Goal: Task Accomplishment & Management: Complete application form

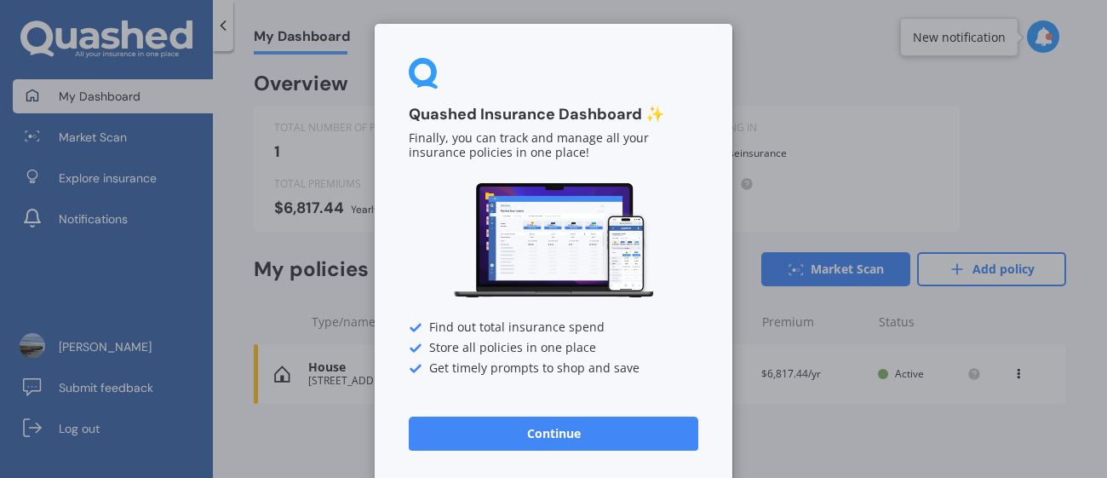
click at [544, 426] on button "Continue" at bounding box center [554, 434] width 290 height 34
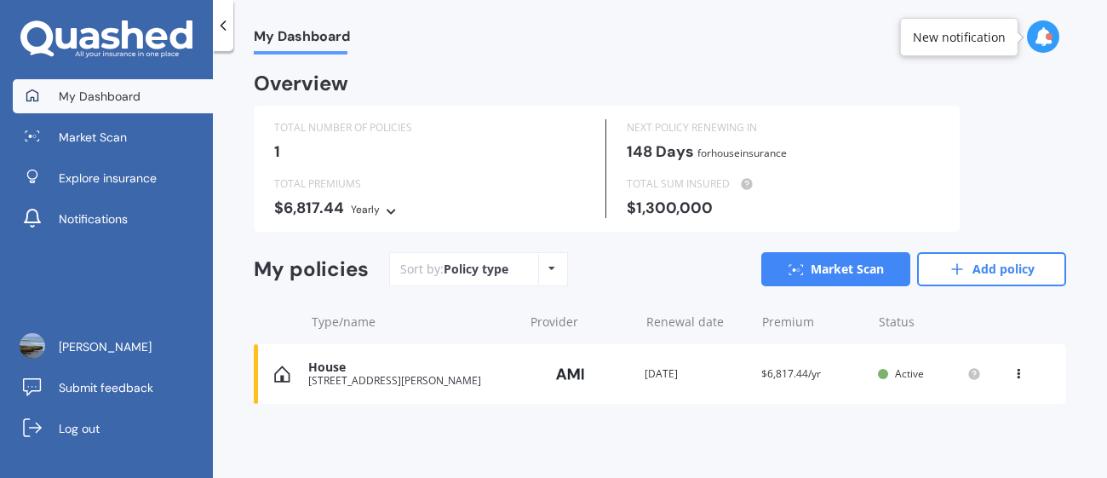
click at [551, 267] on icon at bounding box center [552, 268] width 7 height 10
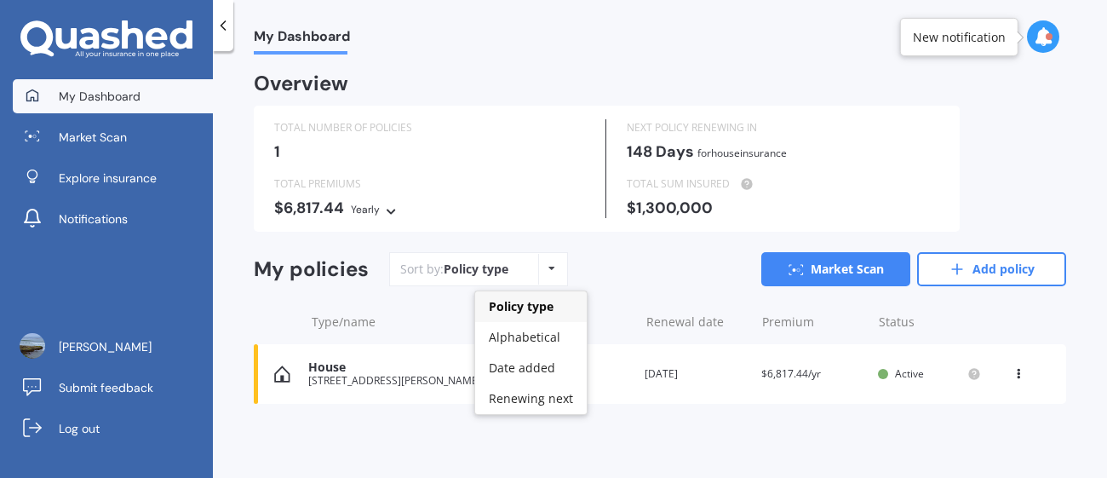
click at [551, 267] on icon at bounding box center [552, 268] width 7 height 10
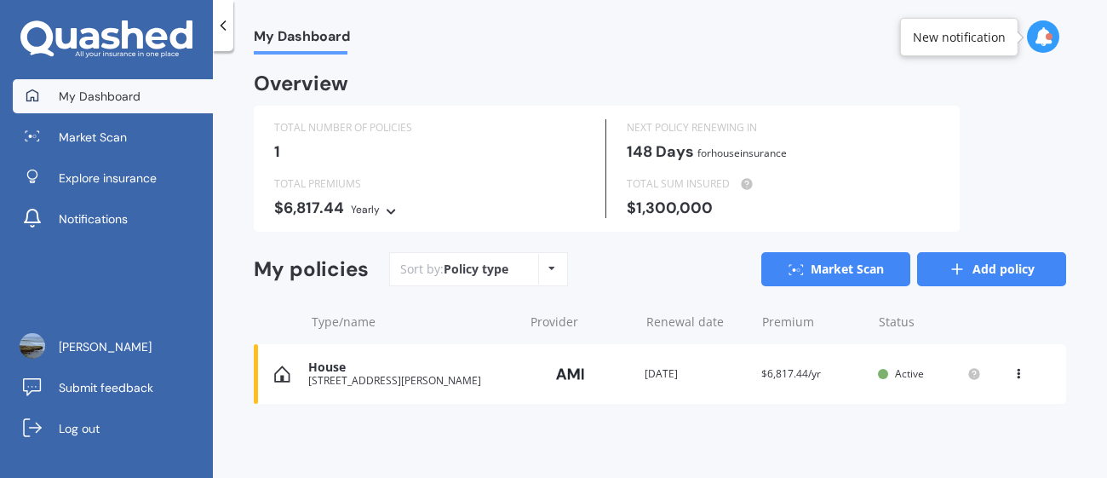
click at [1020, 264] on link "Add policy" at bounding box center [991, 269] width 149 height 34
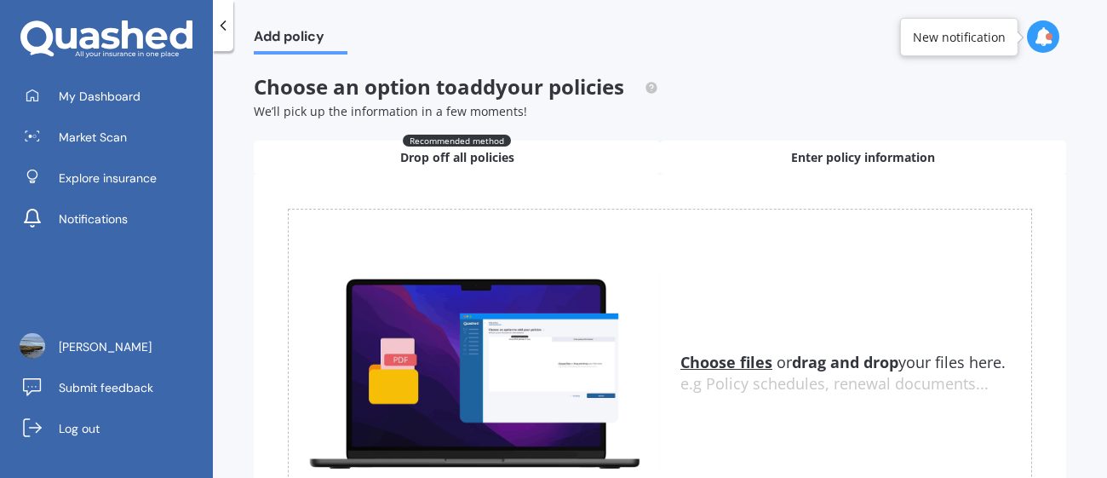
click at [829, 149] on span "Enter policy information" at bounding box center [863, 157] width 144 height 17
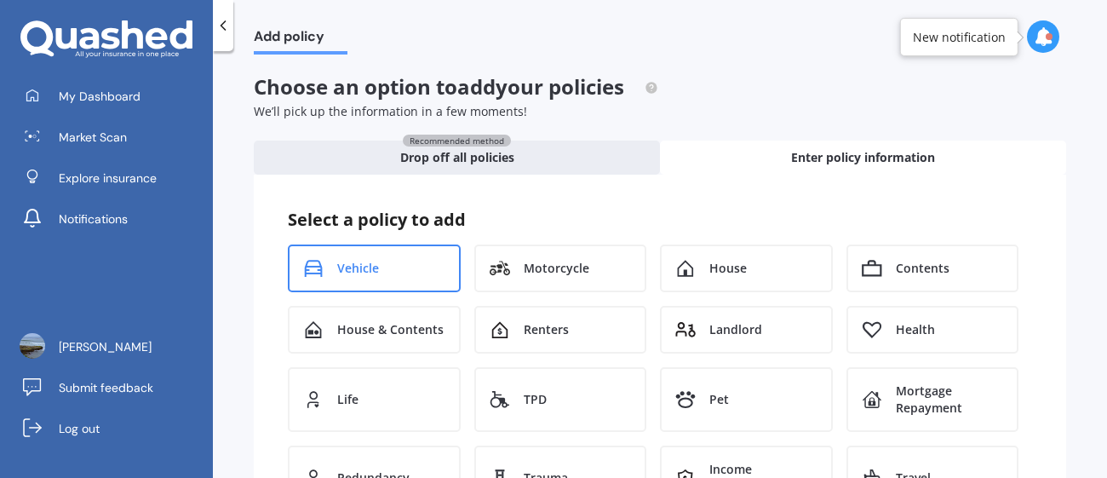
click at [376, 260] on span "Vehicle" at bounding box center [358, 268] width 42 height 17
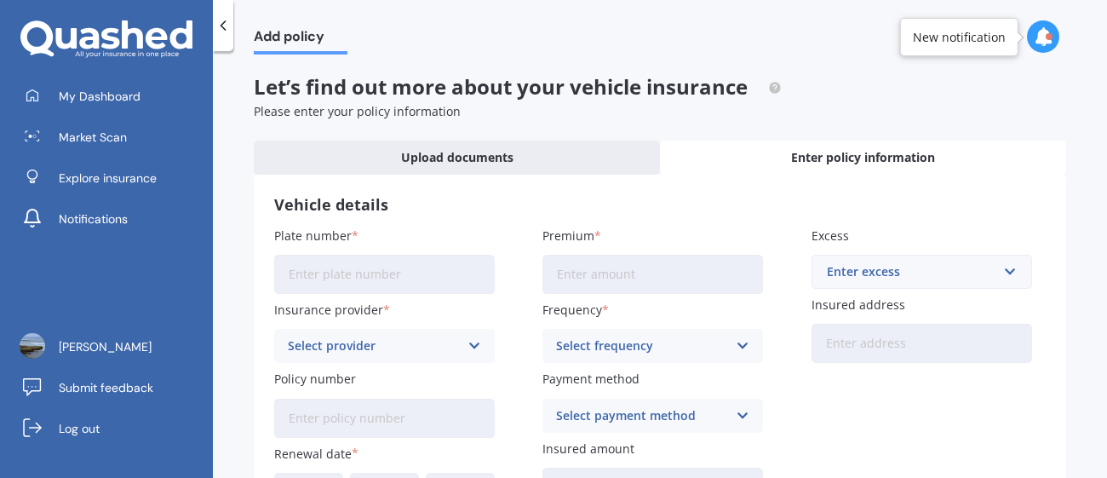
click at [338, 277] on input "Plate number" at bounding box center [384, 274] width 221 height 39
type input "QDF43"
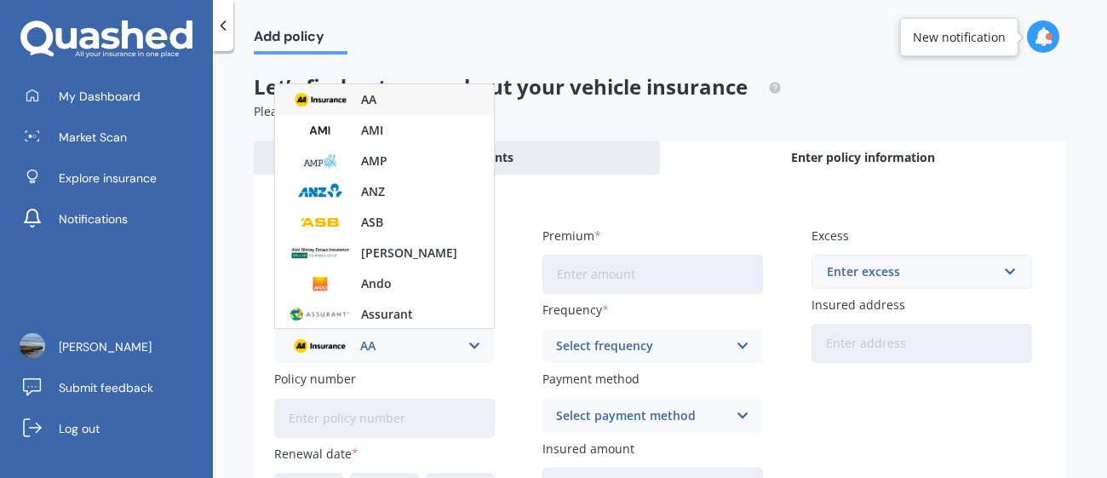
click at [615, 239] on label "Premium" at bounding box center [650, 236] width 214 height 18
click at [615, 255] on input "Premium" at bounding box center [653, 274] width 221 height 39
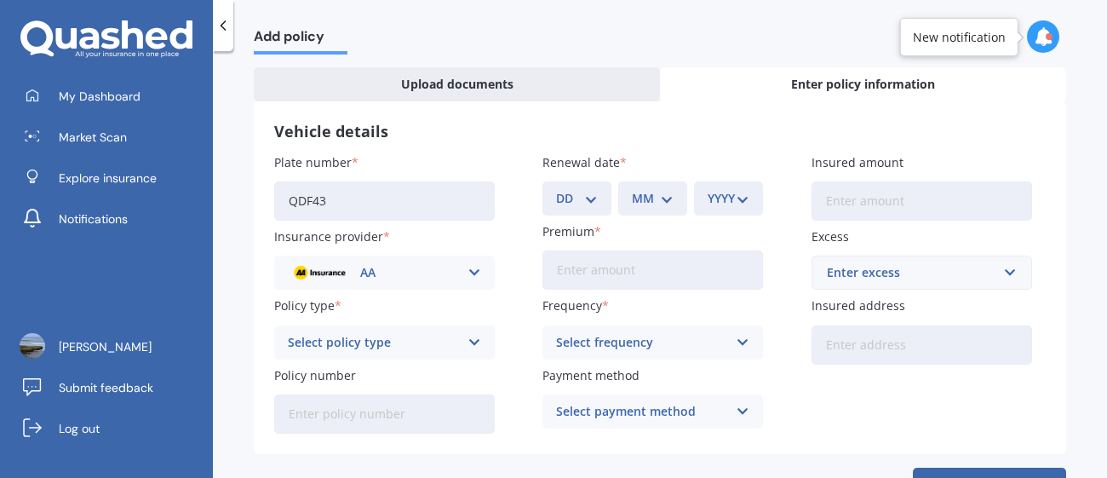
scroll to position [131, 0]
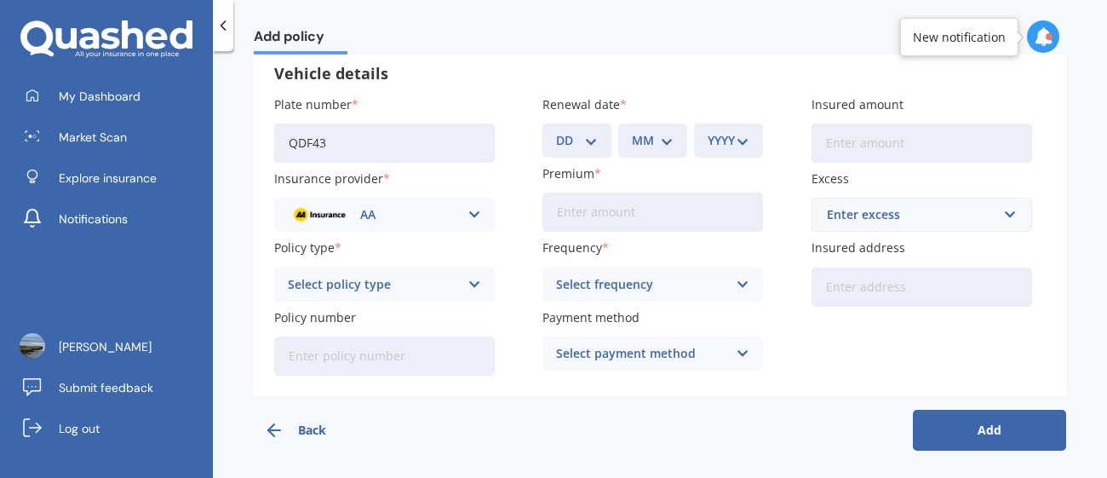
click at [664, 351] on div "Select payment method" at bounding box center [641, 353] width 171 height 19
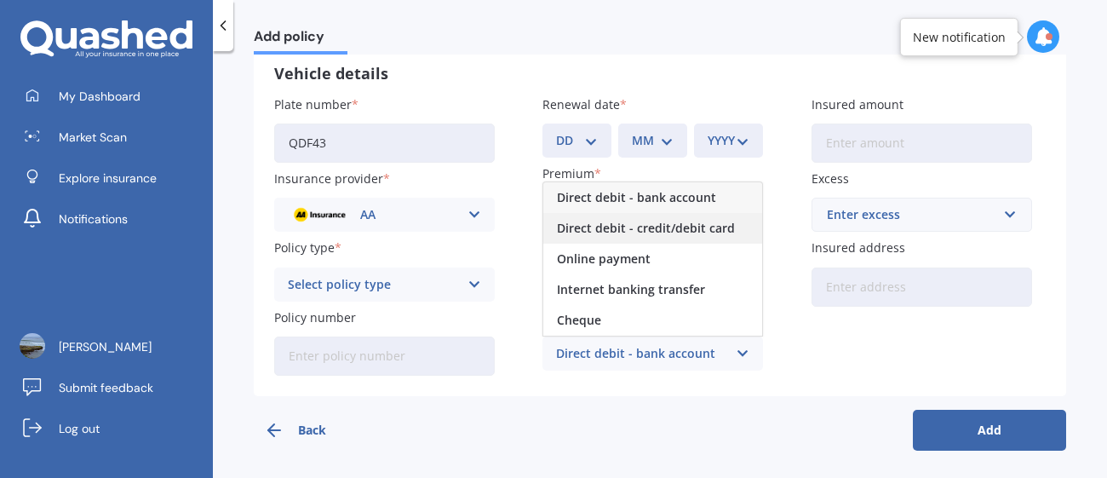
click at [693, 231] on span "Direct debit - credit/debit card" at bounding box center [646, 228] width 178 height 12
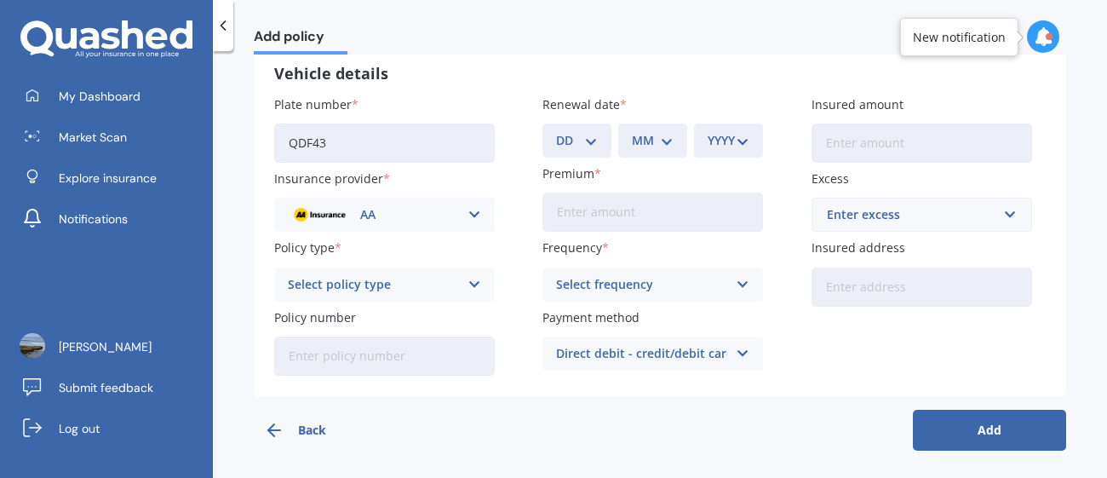
click at [407, 292] on div "Select policy type Comprehensive Third Party, Fire & Theft Third Party" at bounding box center [384, 284] width 221 height 34
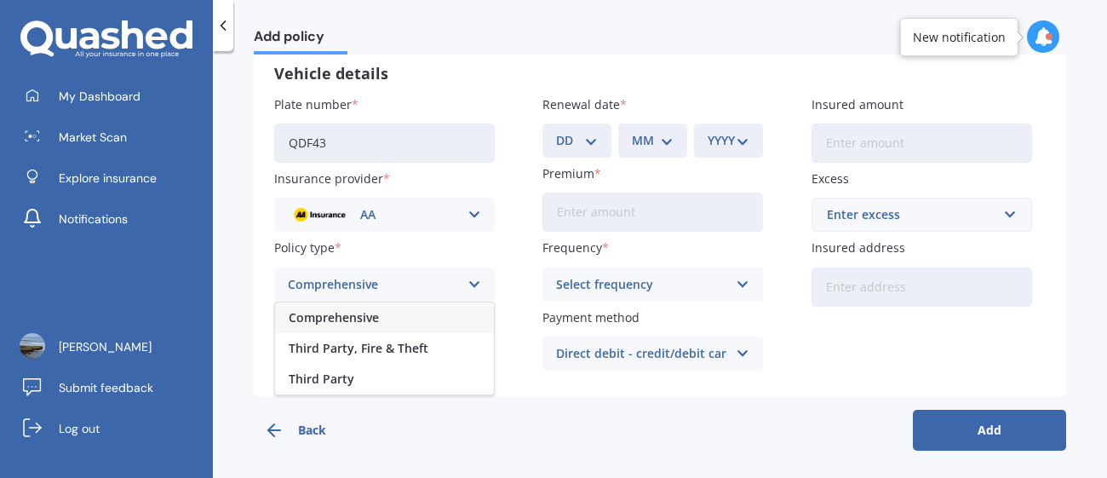
click at [356, 316] on span "Comprehensive" at bounding box center [334, 318] width 90 height 12
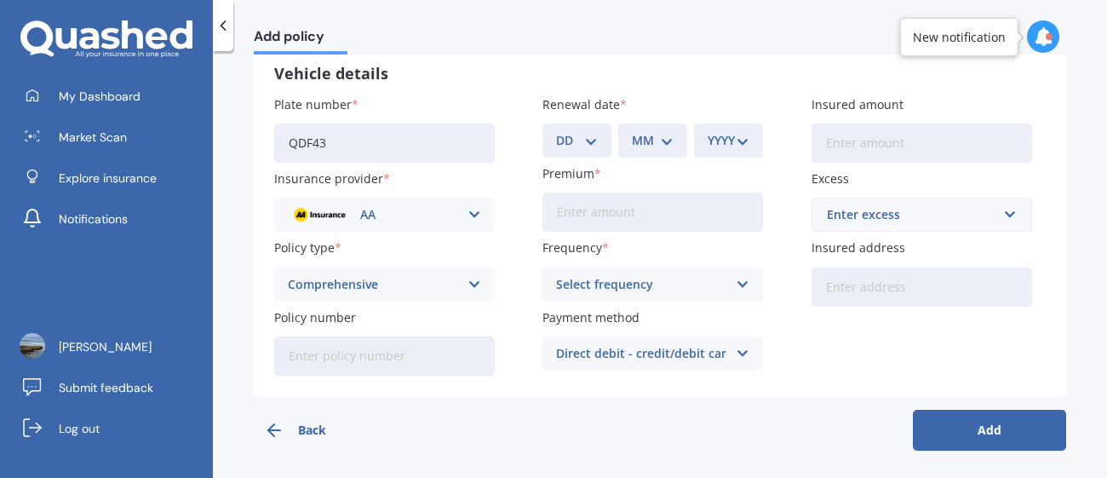
click at [386, 210] on div "AA" at bounding box center [373, 214] width 171 height 19
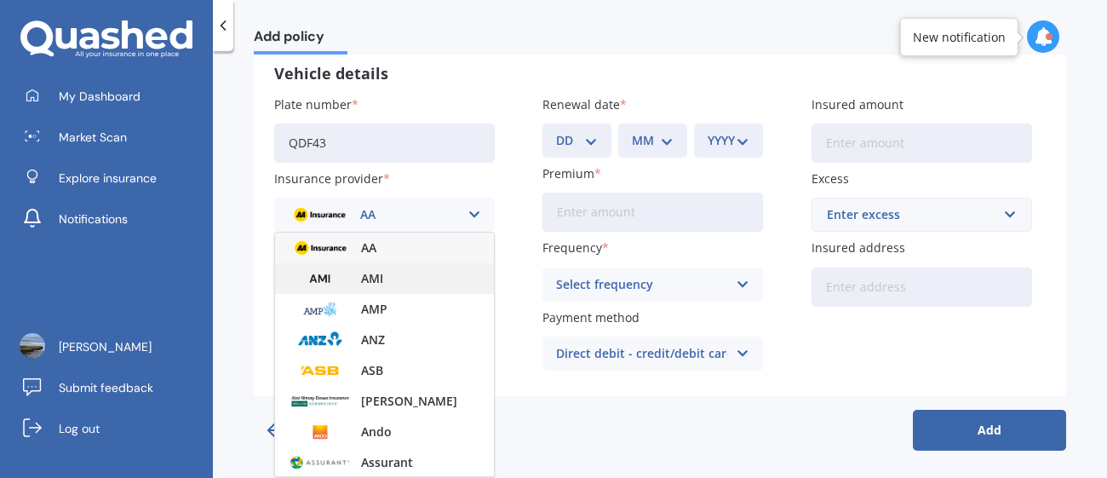
click at [377, 279] on span "AMI" at bounding box center [372, 279] width 22 height 12
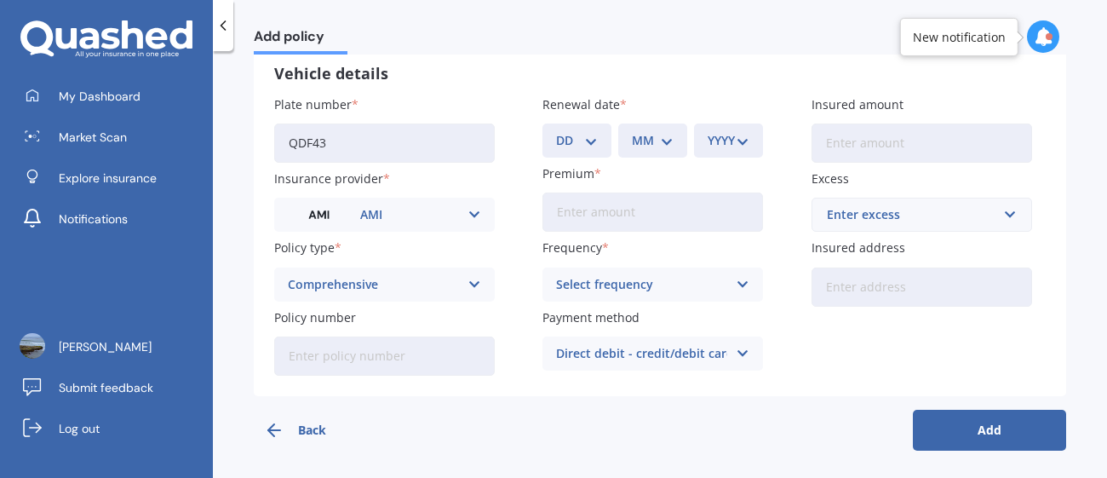
click at [379, 354] on input "Policy number" at bounding box center [384, 355] width 221 height 39
paste input "MOTA01395898"
type input "MOTA01395898"
click at [477, 428] on div "Back Add" at bounding box center [660, 423] width 813 height 55
click at [572, 147] on select "DD 01 02 03 04 05 06 07 08 09 10 11 12 13 14 15 16 17 18 19 20 21 22 23 24 25 2…" at bounding box center [577, 140] width 42 height 19
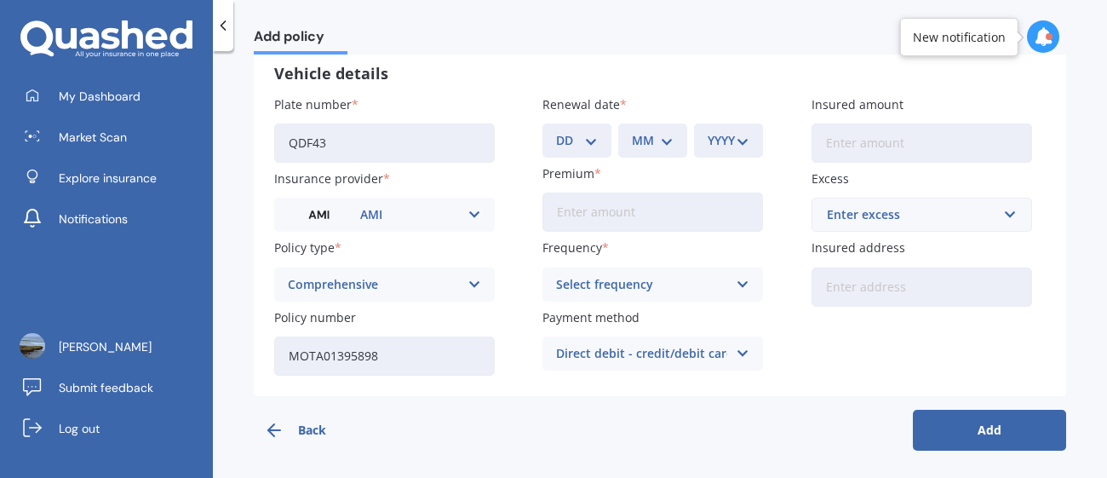
select select "04"
click at [556, 131] on select "DD 01 02 03 04 05 06 07 08 09 10 11 12 13 14 15 16 17 18 19 20 21 22 23 24 25 2…" at bounding box center [577, 140] width 42 height 19
click at [658, 142] on select "MM 01 02 03 04 05 06 07 08 09 10 11 12" at bounding box center [653, 140] width 42 height 19
select select "09"
click at [632, 131] on select "MM 01 02 03 04 05 06 07 08 09 10 11 12" at bounding box center [653, 140] width 42 height 19
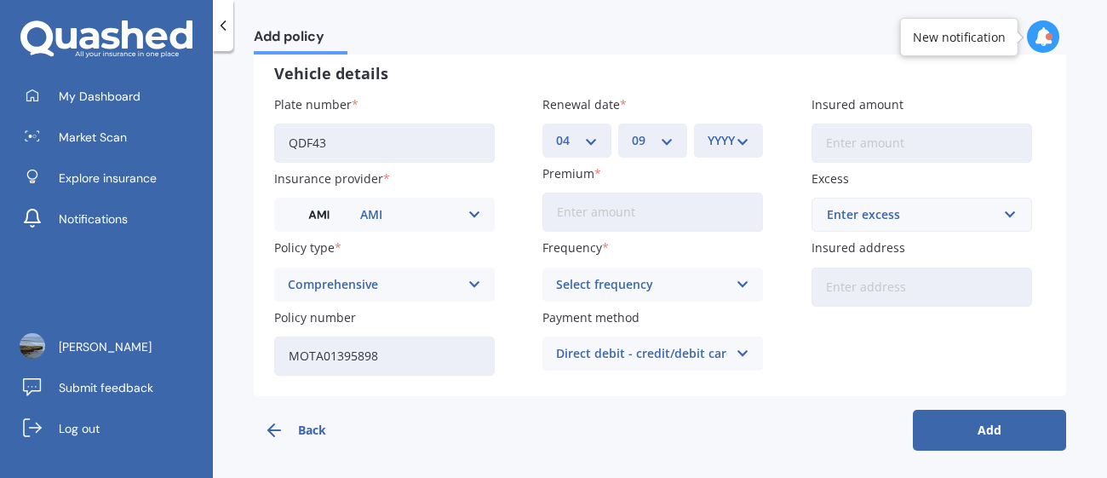
click at [727, 139] on select "YYYY 2027 2026 2025 2024 2023 2022 2021 2020 2019 2018 2017 2016 2015 2014 2013…" at bounding box center [729, 140] width 42 height 19
select select "2025"
click at [708, 131] on select "YYYY 2027 2026 2025 2024 2023 2022 2021 2020 2019 2018 2017 2016 2015 2014 2013…" at bounding box center [729, 140] width 42 height 19
click at [708, 219] on input "Premium" at bounding box center [653, 212] width 221 height 39
click at [935, 135] on input "Insured amount" at bounding box center [922, 143] width 221 height 39
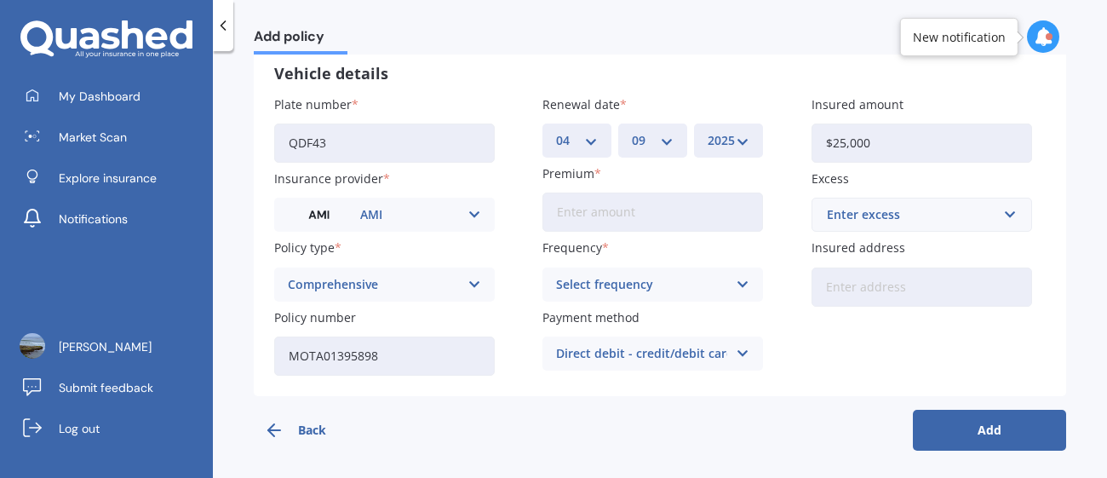
type input "$25,000"
click at [1006, 217] on input "text" at bounding box center [916, 214] width 205 height 32
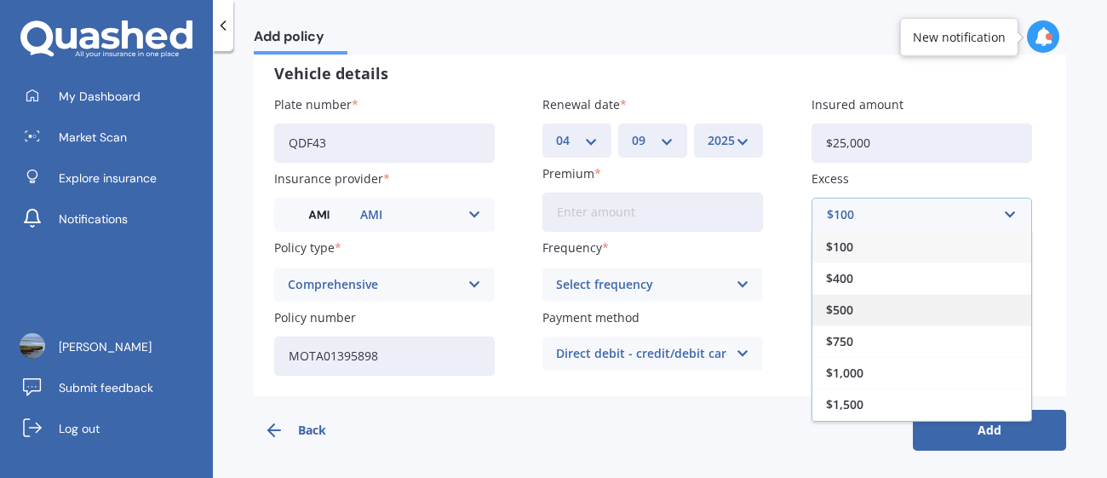
click at [931, 311] on div "$500" at bounding box center [922, 310] width 219 height 32
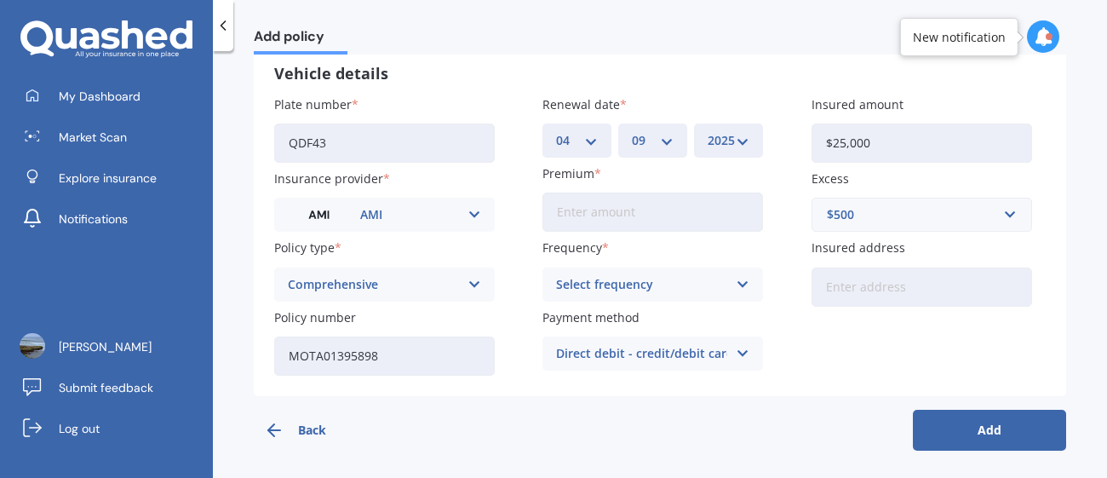
click at [965, 285] on input "Insured address" at bounding box center [922, 286] width 221 height 39
type input "[STREET_ADDRESS][PERSON_NAME]"
click at [618, 211] on input "Premium" at bounding box center [653, 212] width 221 height 39
type input "$100.75"
click at [1073, 324] on div "Add policy Let’s find out more about your vehicle insurance Please enter your p…" at bounding box center [660, 268] width 894 height 427
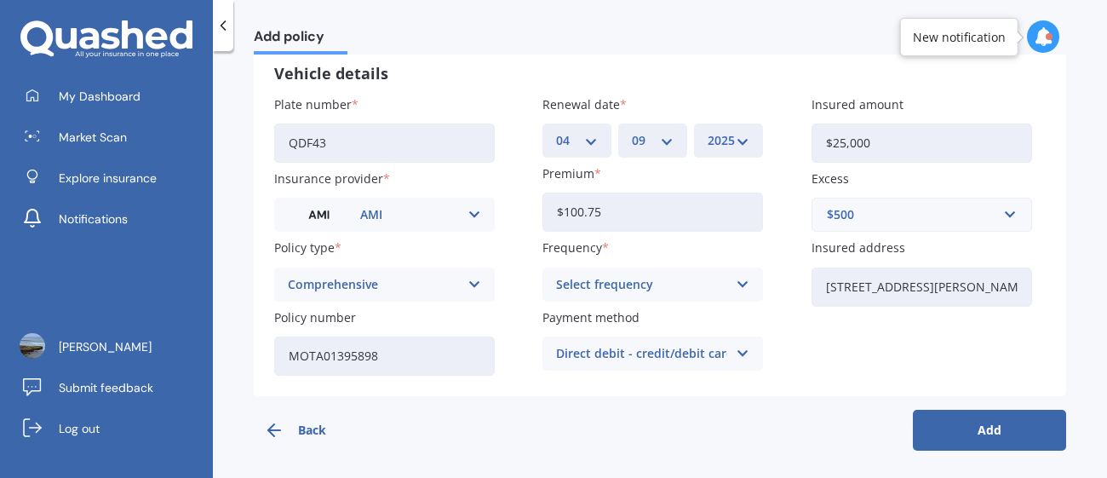
click at [363, 147] on input "QDF43" at bounding box center [384, 143] width 221 height 39
type input "HAJ12"
click at [1043, 369] on div "Vehicle details Plate number HAJ12 Insurance provider AMI AA AMI AMP ANZ ASB Ai…" at bounding box center [660, 219] width 813 height 353
click at [989, 432] on button "Add" at bounding box center [989, 430] width 153 height 41
click at [705, 290] on div "Select frequency" at bounding box center [645, 284] width 163 height 19
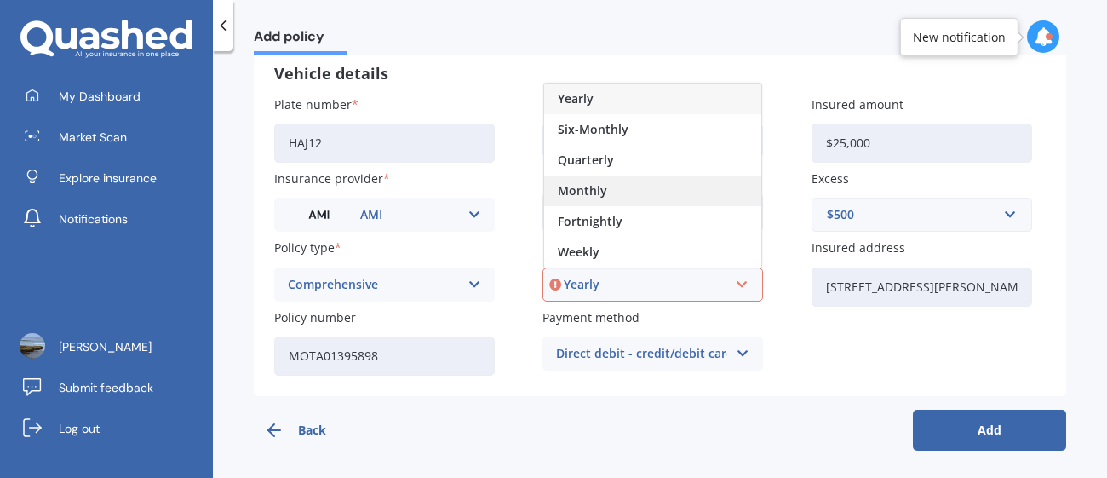
click at [590, 191] on span "Monthly" at bounding box center [582, 191] width 49 height 12
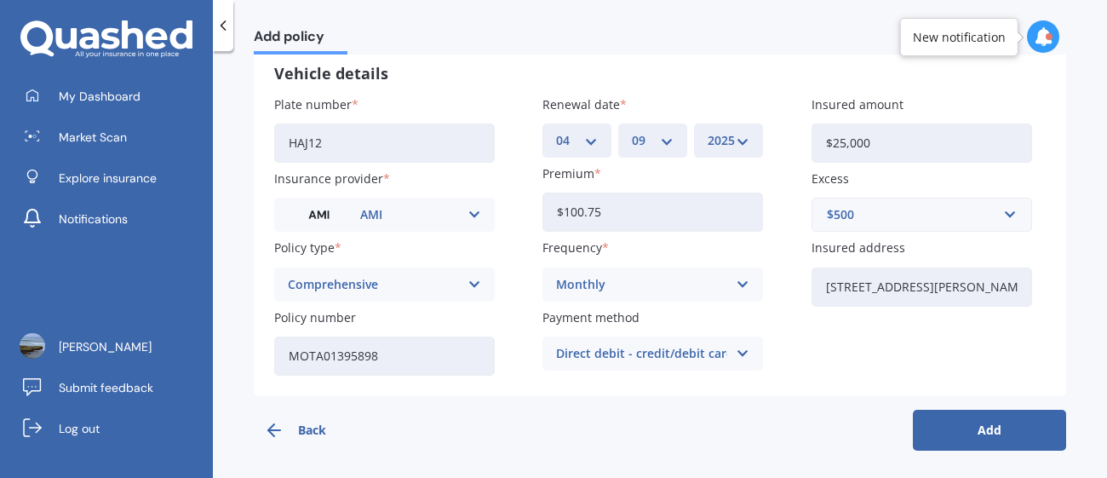
click at [1021, 373] on div "Vehicle details Plate number HAJ12 Insurance provider AMI AA AMI AMP ANZ ASB Ai…" at bounding box center [660, 219] width 813 height 353
click at [984, 432] on button "Add" at bounding box center [989, 430] width 153 height 41
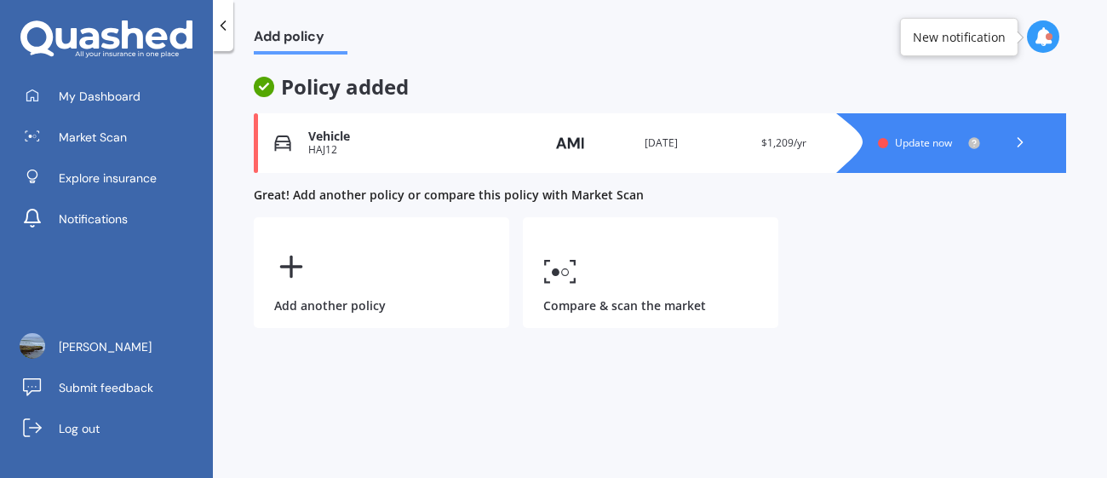
scroll to position [0, 0]
click at [1016, 139] on icon at bounding box center [1020, 142] width 17 height 17
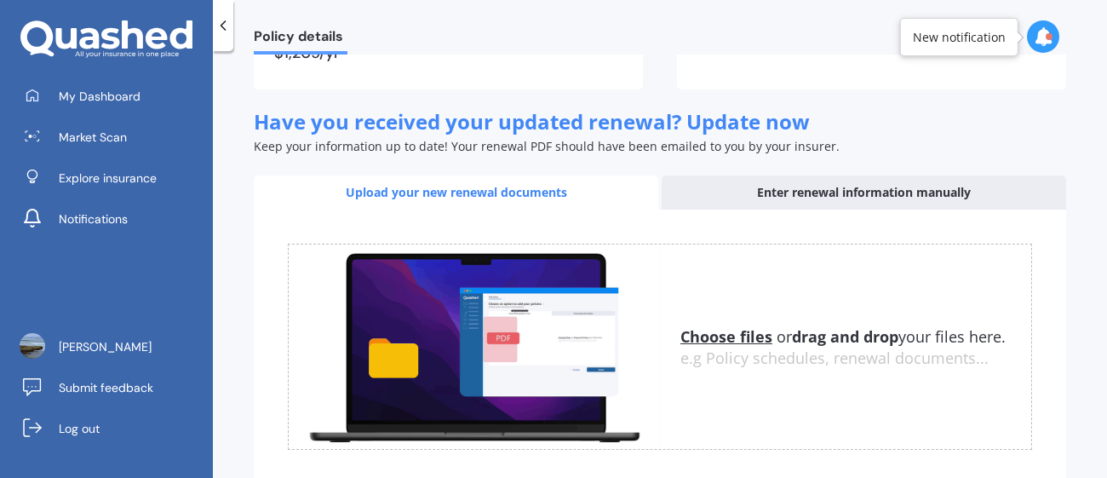
scroll to position [287, 0]
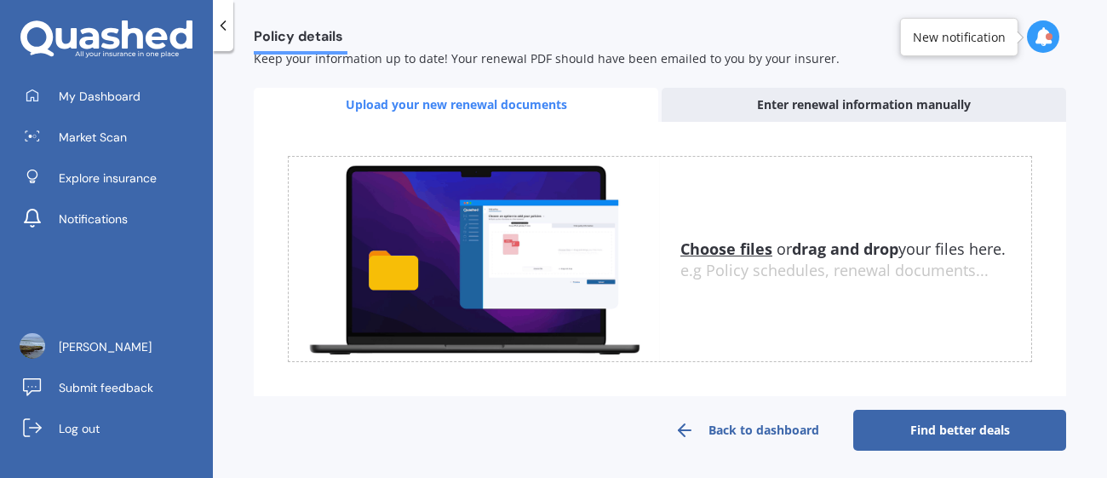
click at [986, 436] on link "Find better deals" at bounding box center [960, 430] width 213 height 41
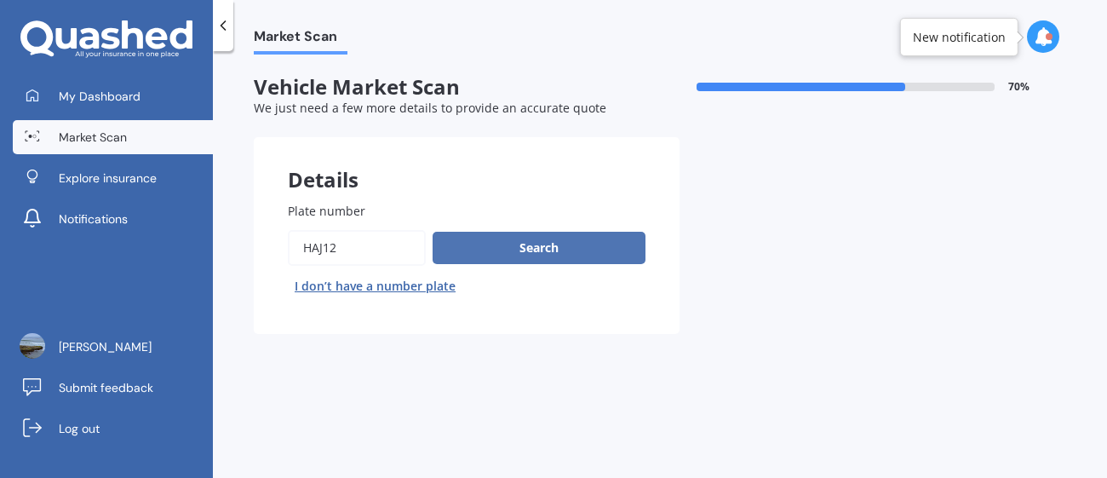
click at [586, 247] on button "Search" at bounding box center [539, 248] width 213 height 32
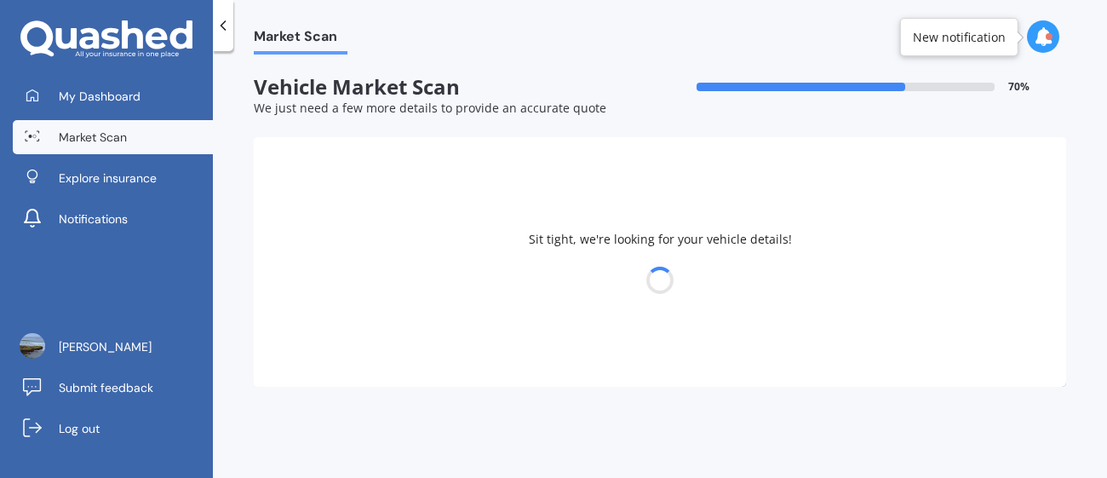
select select "TOYOTA"
select select "LANDCRUISER"
select select "11"
select select "1976"
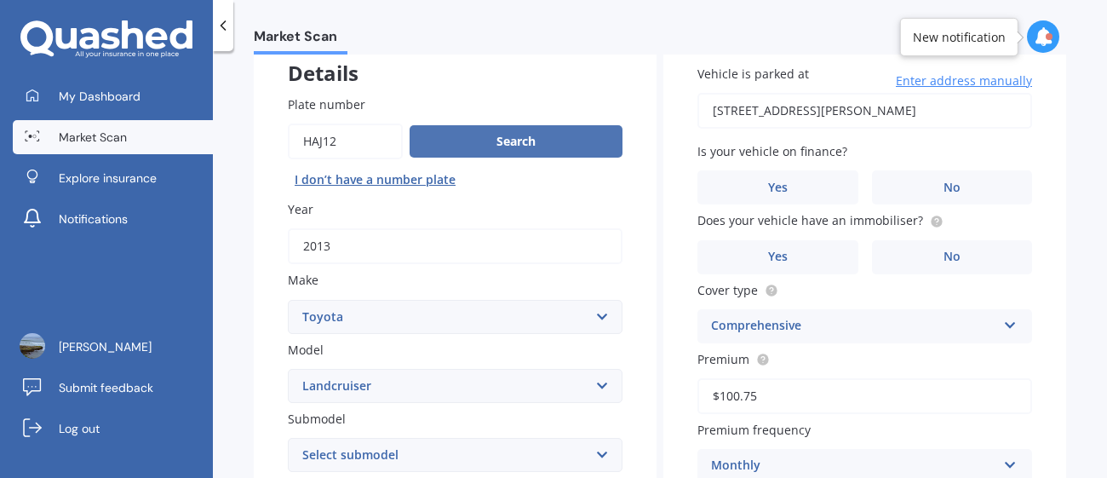
scroll to position [111, 0]
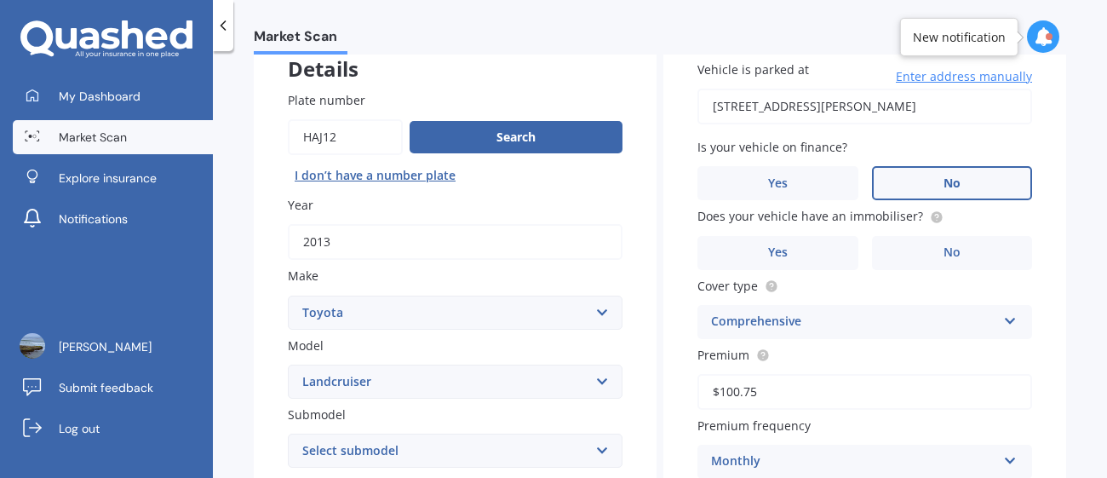
click at [958, 174] on label "No" at bounding box center [952, 183] width 161 height 34
click at [0, 0] on input "No" at bounding box center [0, 0] width 0 height 0
click at [923, 250] on label "No" at bounding box center [952, 253] width 161 height 34
click at [0, 0] on input "No" at bounding box center [0, 0] width 0 height 0
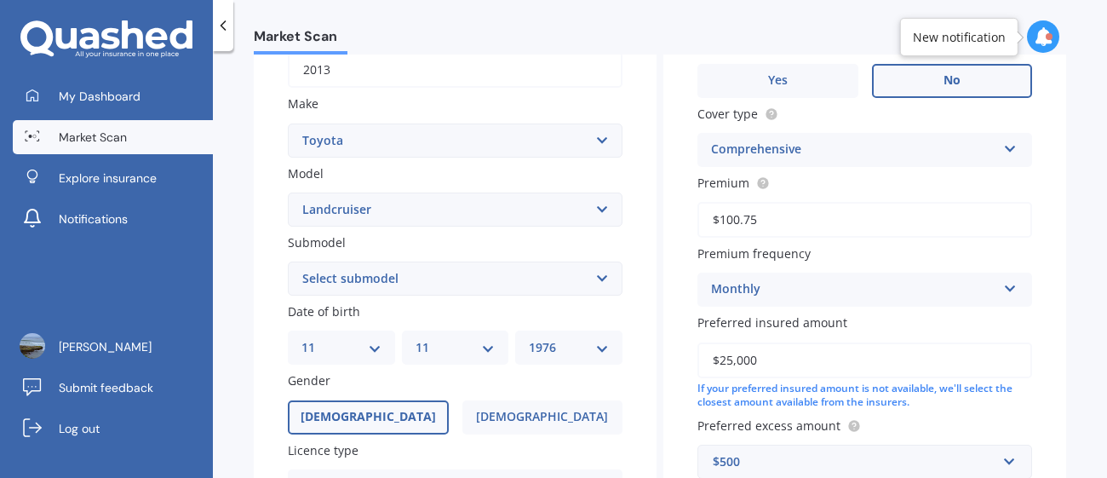
scroll to position [285, 0]
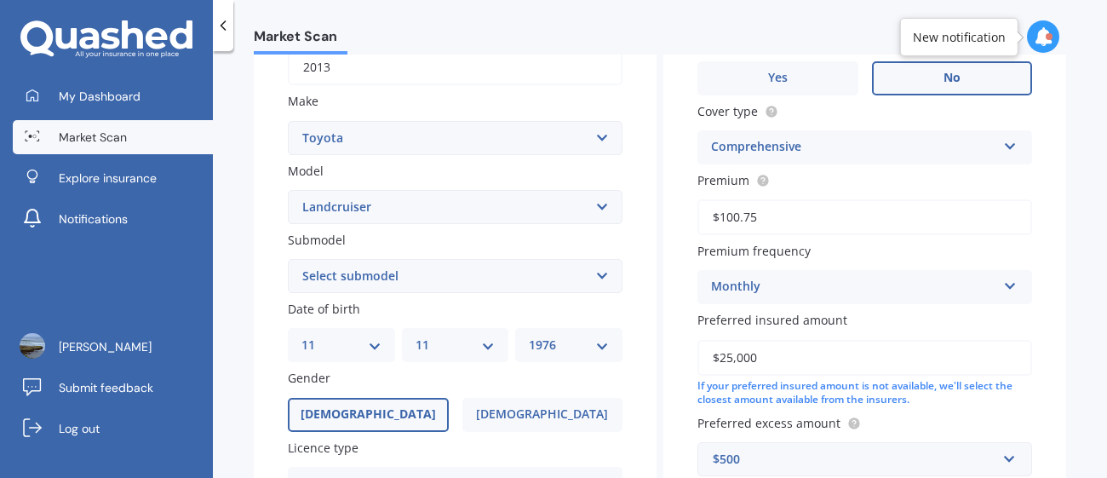
click at [598, 283] on select "Select submodel (All other) 4WD SWB Hard Top Diesel Diesel 4.2 4WD Diesel 4.5 4…" at bounding box center [455, 276] width 335 height 34
select select "[PERSON_NAME] 3.0 RV"
click at [288, 259] on select "Select submodel (All other) 4WD SWB Hard Top Diesel Diesel 4.2 4WD Diesel 4.5 4…" at bounding box center [455, 276] width 335 height 34
click at [273, 250] on div "Plate number Search I don’t have a number plate Year [DATE] Make Select make AC…" at bounding box center [455, 277] width 403 height 791
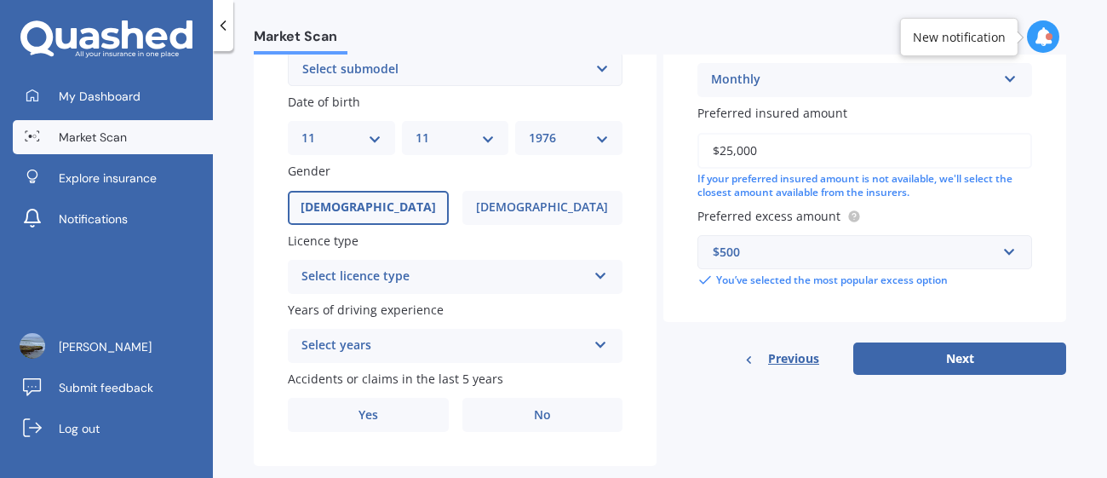
scroll to position [517, 0]
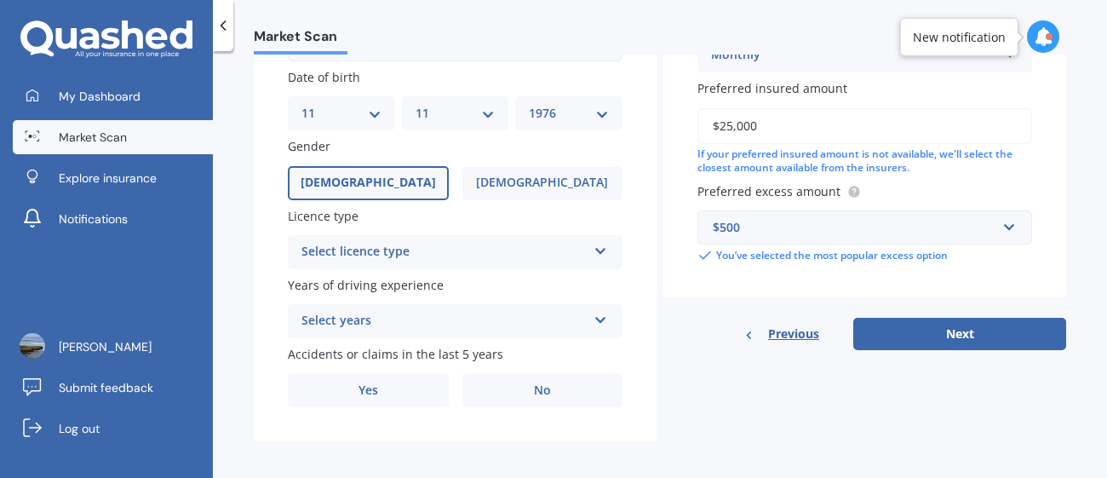
click at [583, 276] on label "Years of driving experience" at bounding box center [452, 285] width 328 height 18
click at [596, 247] on icon at bounding box center [601, 248] width 14 height 12
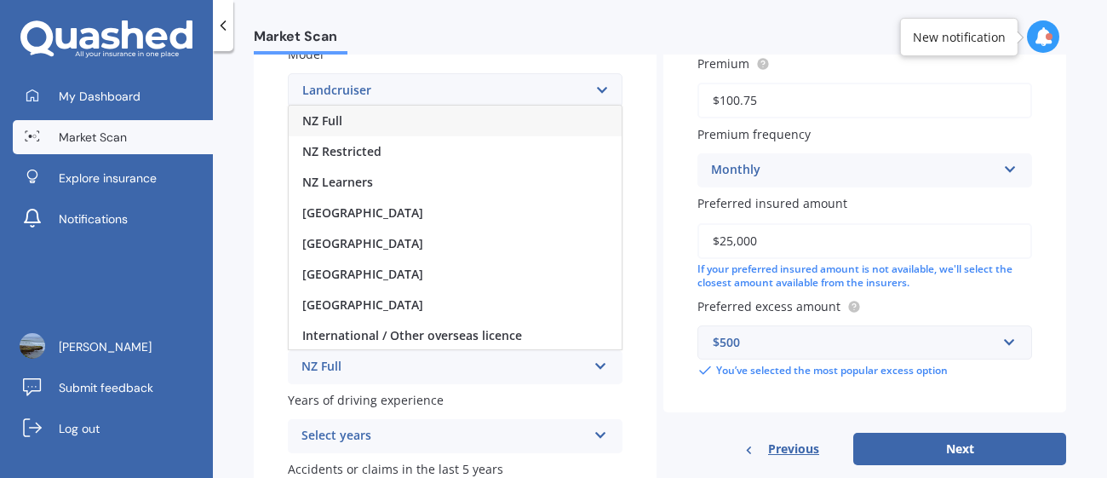
scroll to position [400, 0]
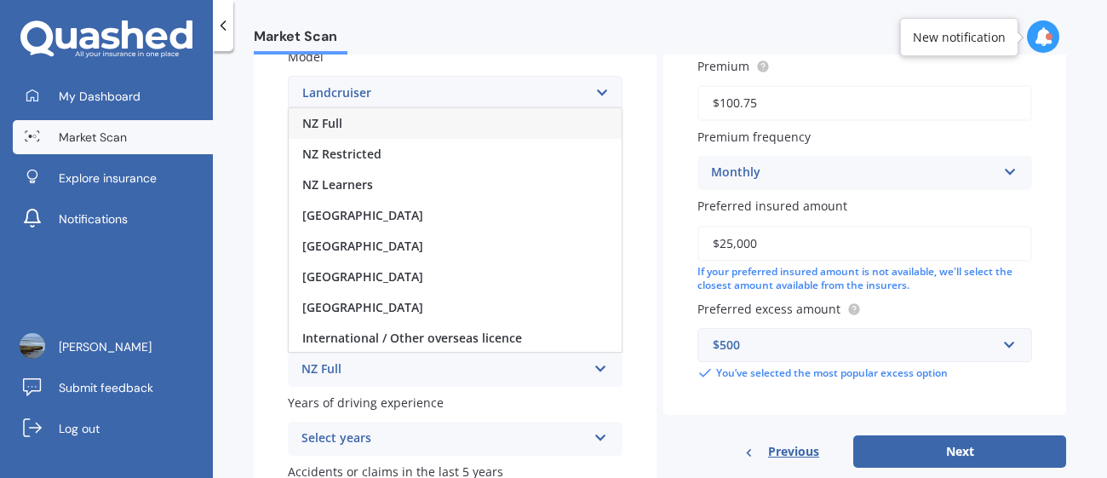
click at [326, 120] on span "NZ Full" at bounding box center [322, 123] width 40 height 16
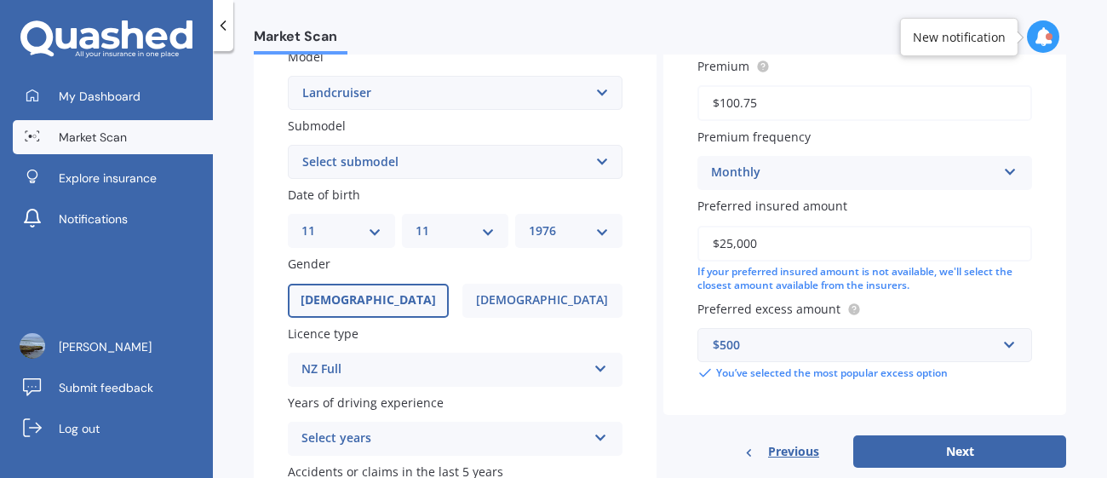
click at [331, 434] on div "Select years" at bounding box center [444, 438] width 285 height 20
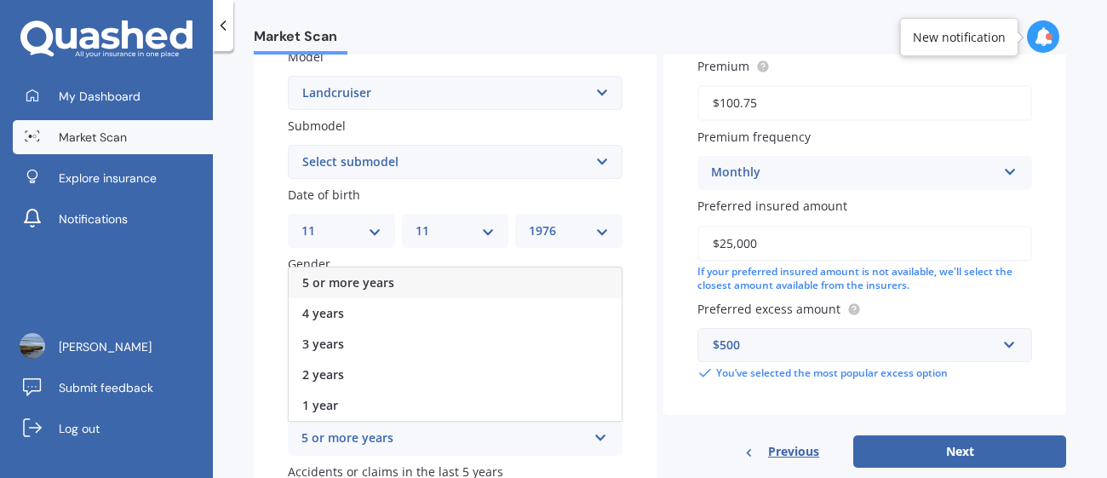
click at [358, 274] on span "5 or more years" at bounding box center [348, 282] width 92 height 16
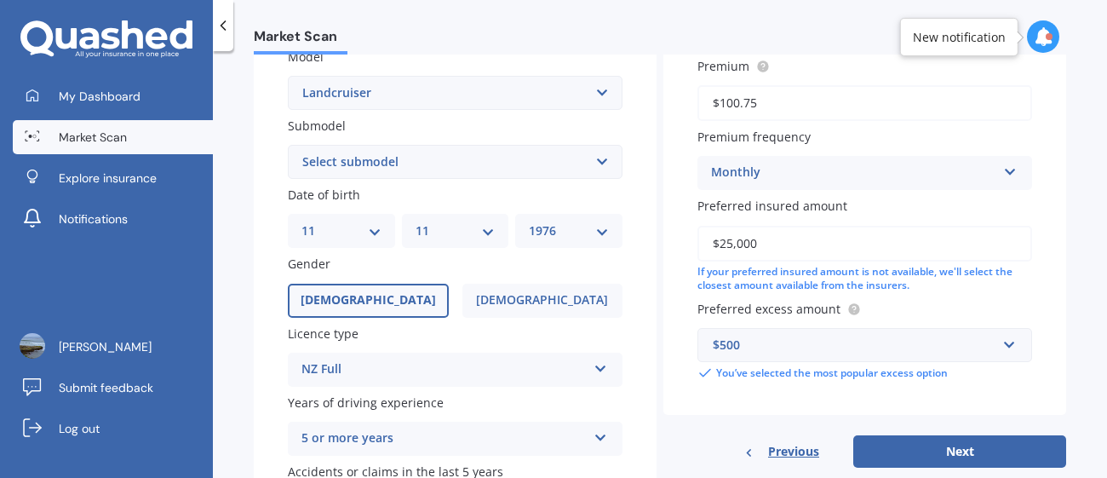
click at [269, 377] on div "Plate number Search I don’t have a number plate Year [DATE] Make Select make AC…" at bounding box center [455, 163] width 403 height 791
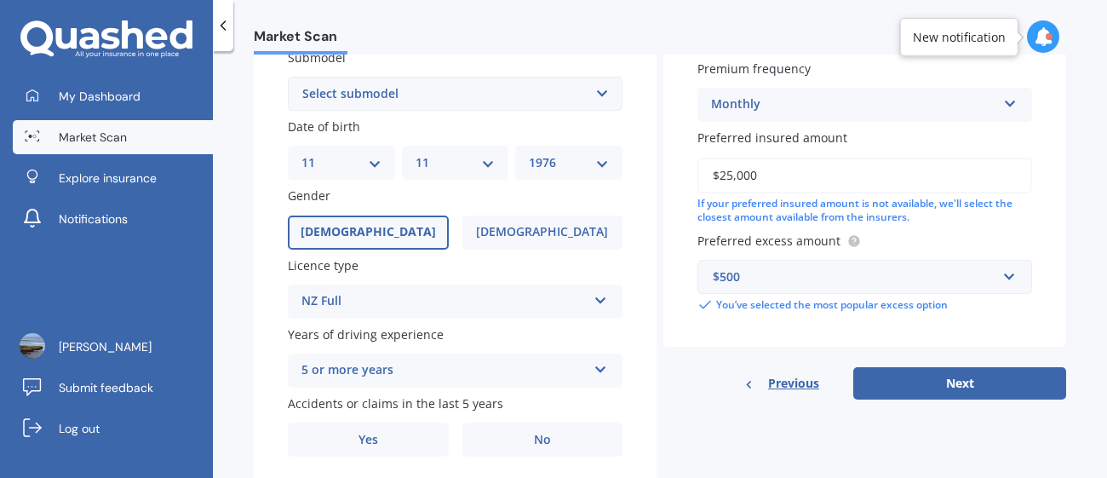
scroll to position [517, 0]
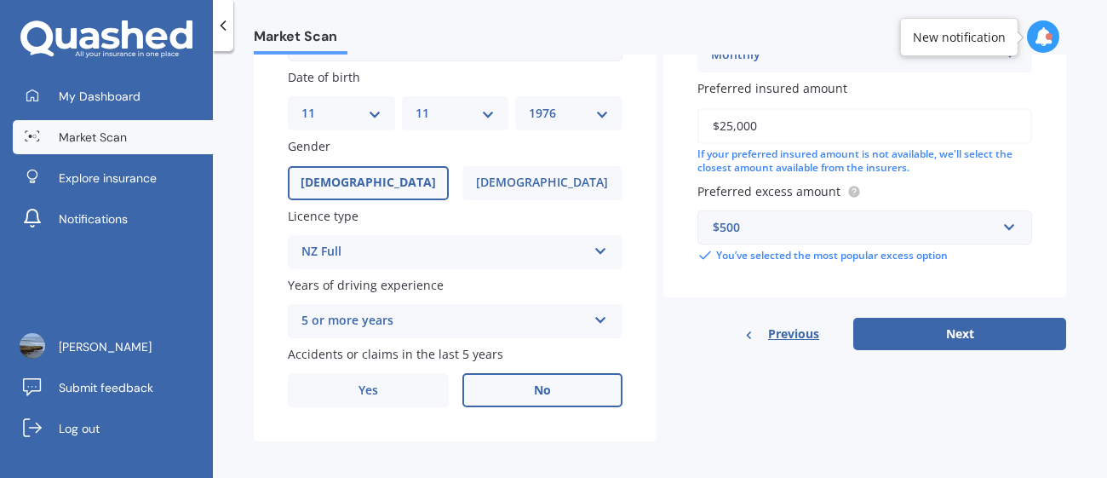
click at [544, 385] on span "No" at bounding box center [542, 390] width 17 height 14
click at [0, 0] on input "No" at bounding box center [0, 0] width 0 height 0
click at [1008, 222] on input "text" at bounding box center [858, 227] width 319 height 32
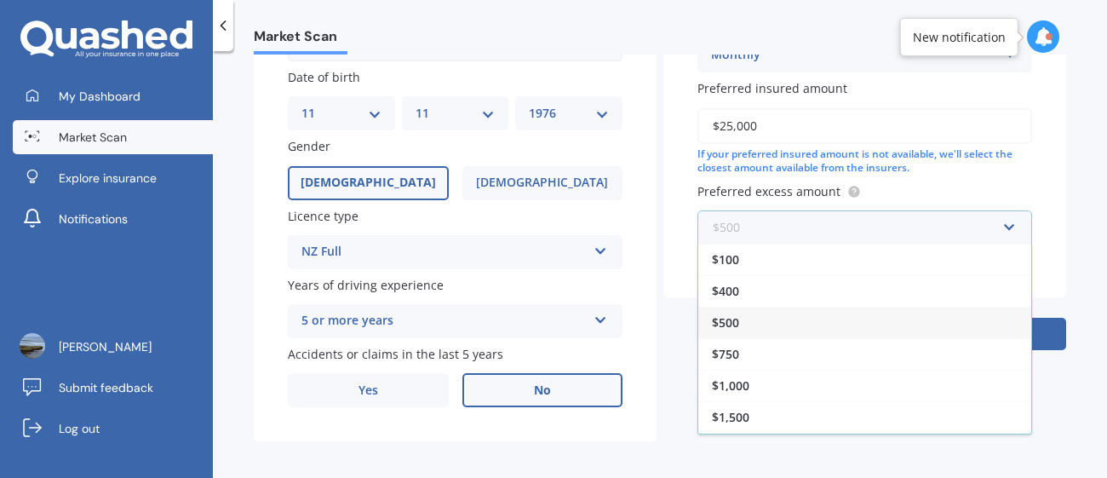
click at [1008, 222] on input "text" at bounding box center [858, 227] width 319 height 32
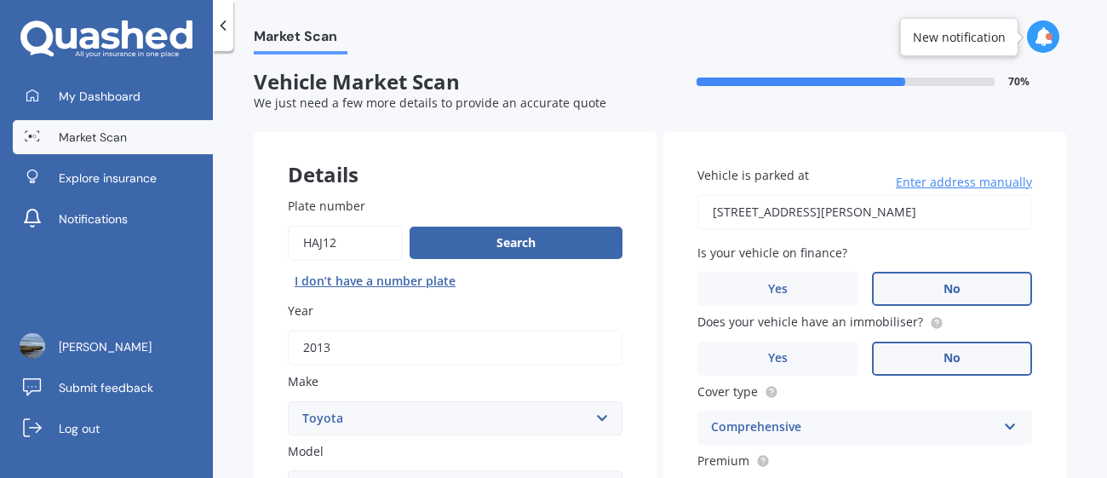
scroll to position [0, 0]
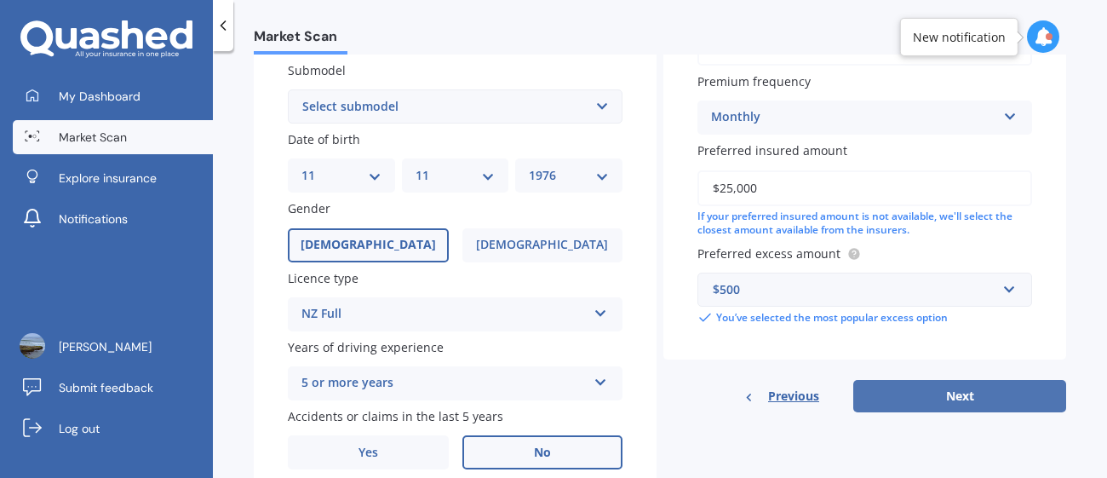
click at [992, 391] on button "Next" at bounding box center [960, 396] width 213 height 32
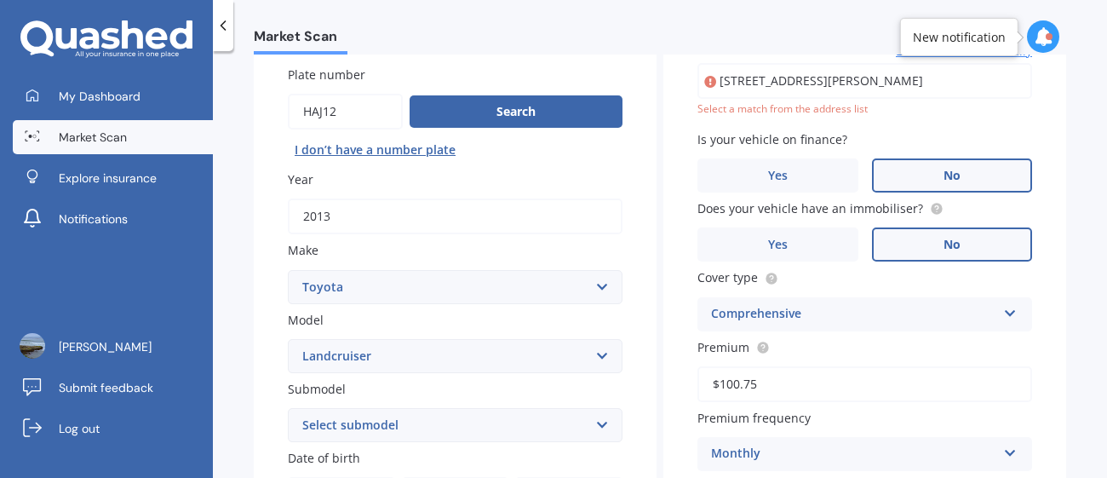
scroll to position [117, 0]
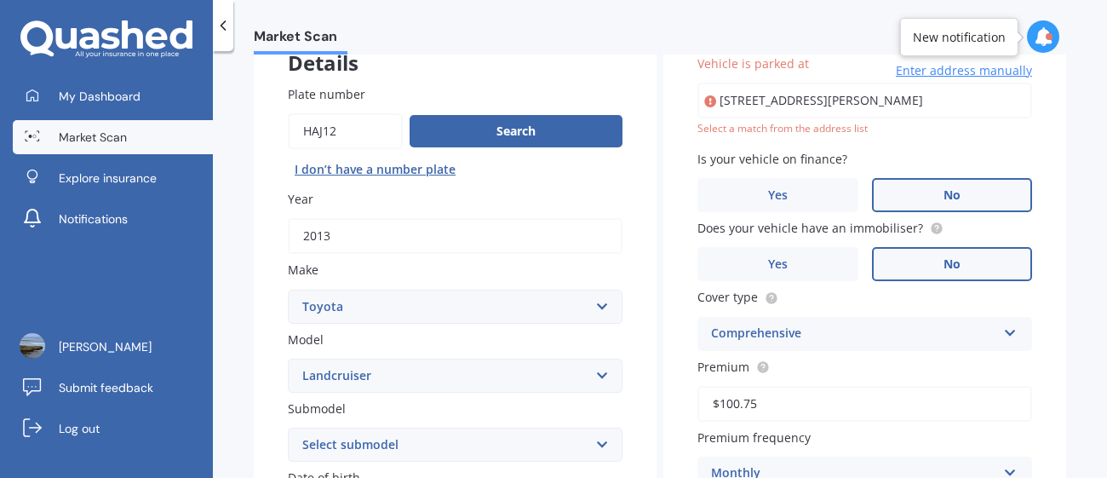
type input "[STREET_ADDRESS][PERSON_NAME]"
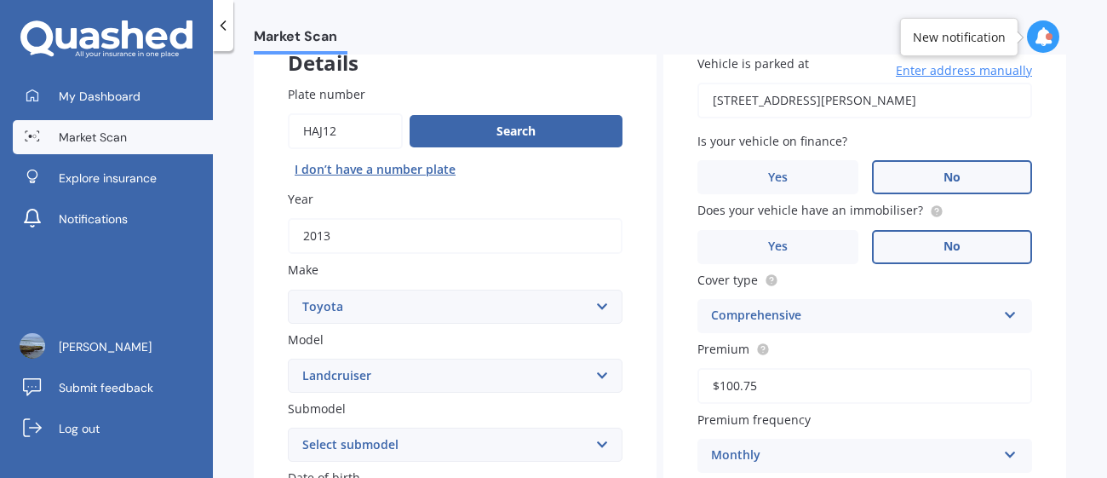
click at [1085, 174] on div "Market Scan Vehicle Market Scan 70 % We just need a few more details to provide…" at bounding box center [660, 268] width 894 height 427
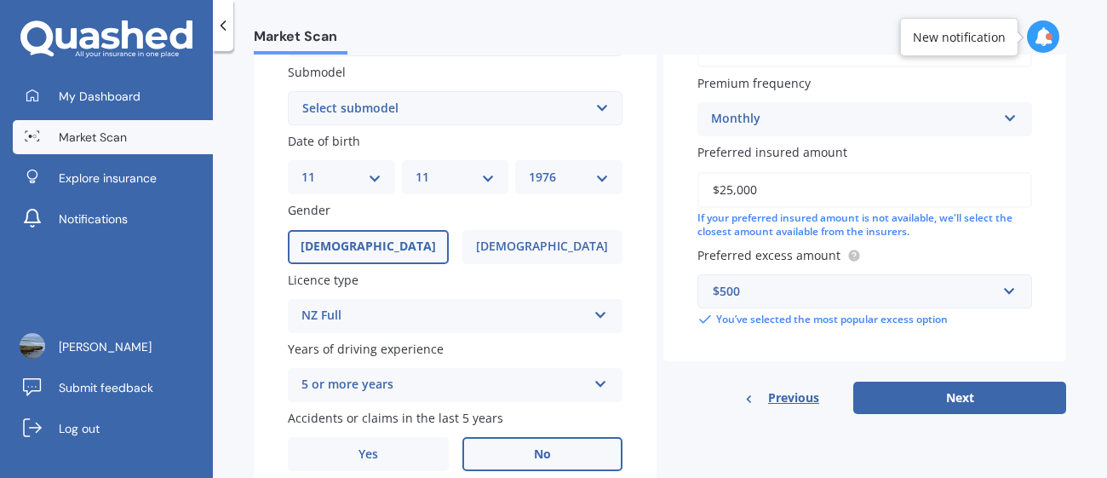
scroll to position [462, 0]
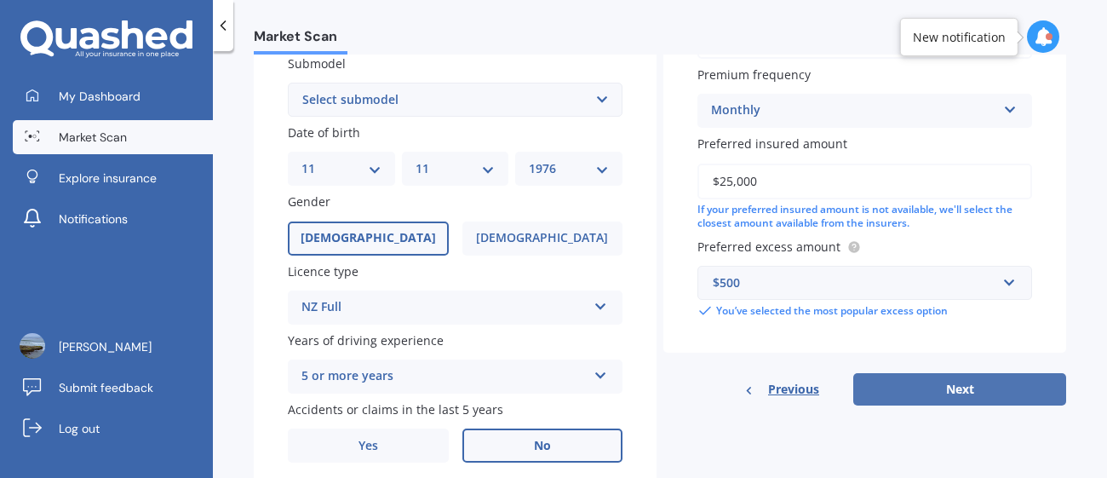
click at [993, 387] on button "Next" at bounding box center [960, 389] width 213 height 32
select select "11"
select select "1976"
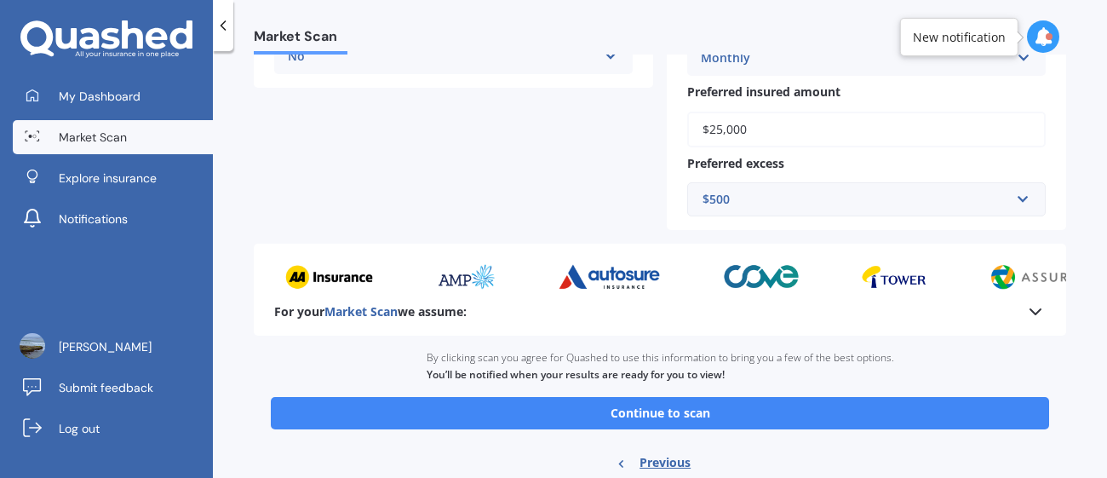
scroll to position [488, 0]
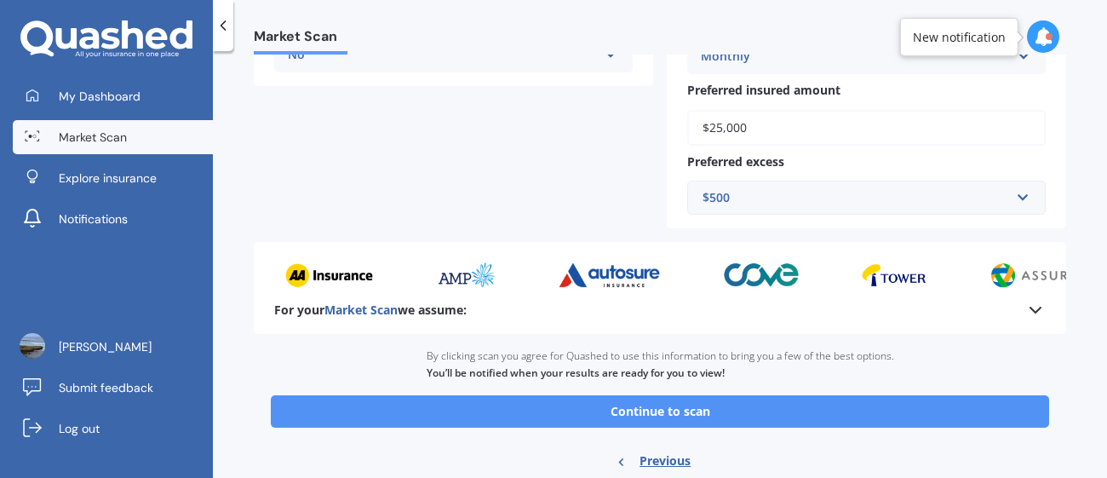
click at [986, 406] on button "Continue to scan" at bounding box center [660, 411] width 779 height 32
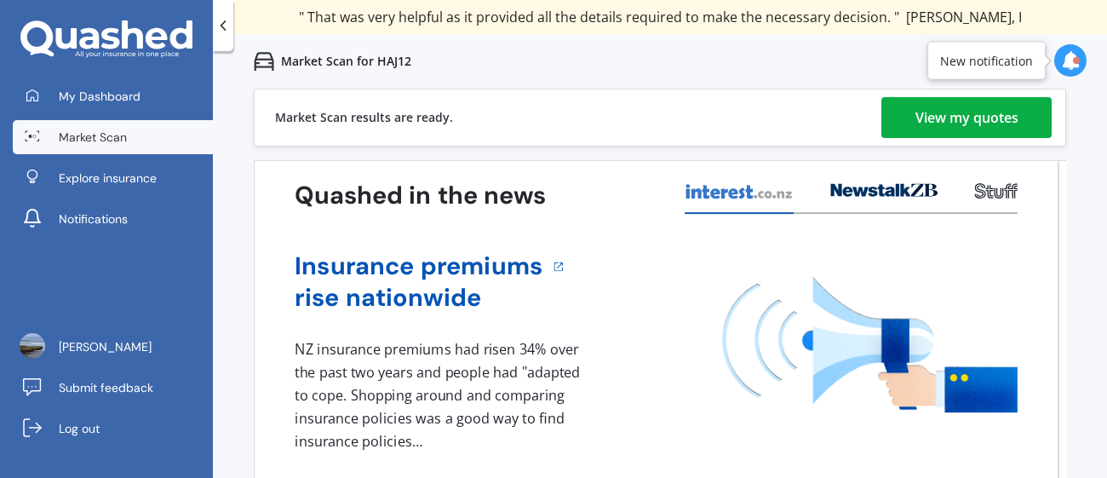
click at [969, 122] on div "View my quotes" at bounding box center [967, 117] width 103 height 41
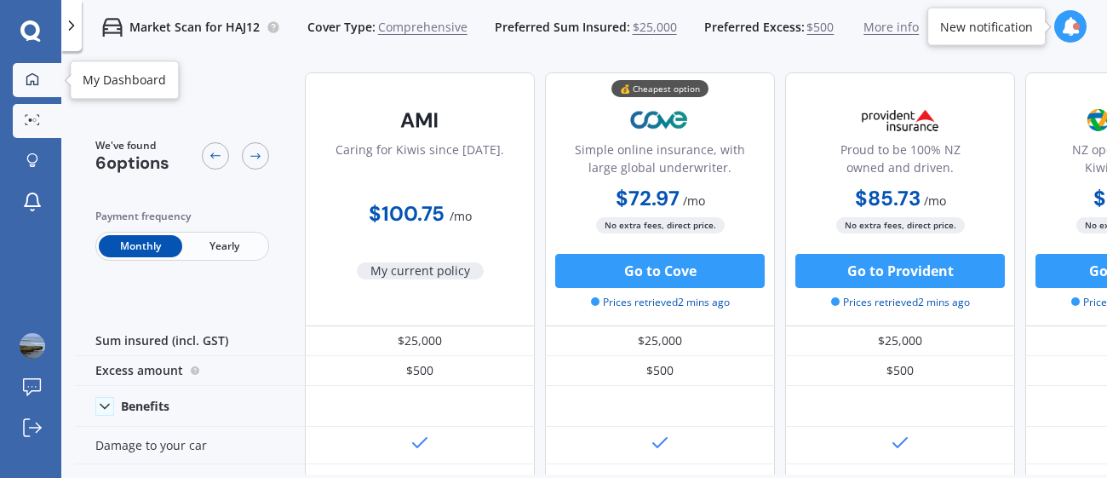
click at [29, 72] on icon at bounding box center [33, 79] width 14 height 14
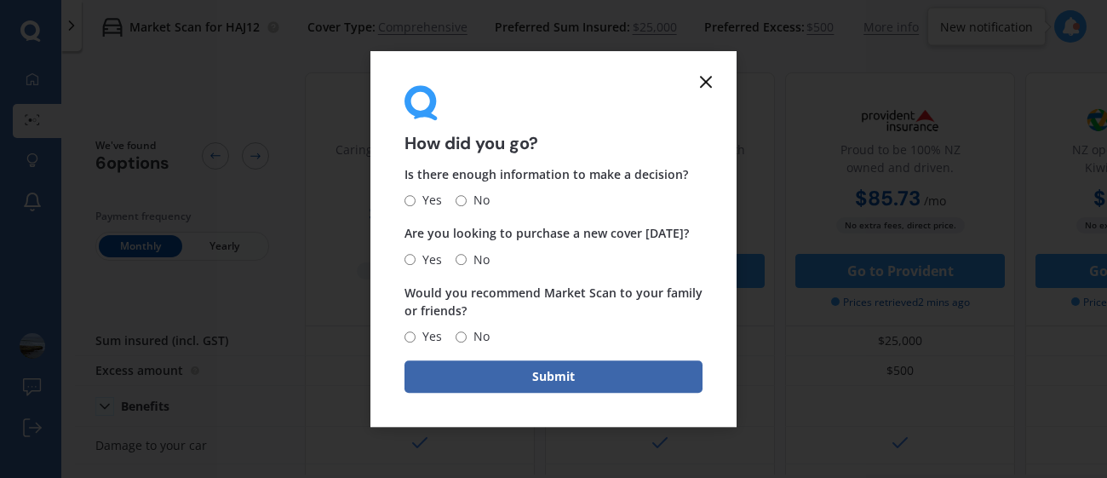
click at [411, 204] on input "Yes" at bounding box center [410, 200] width 11 height 11
radio input "true"
click at [409, 250] on label "Yes" at bounding box center [423, 260] width 37 height 20
click at [409, 254] on input "Yes" at bounding box center [410, 259] width 11 height 11
radio input "true"
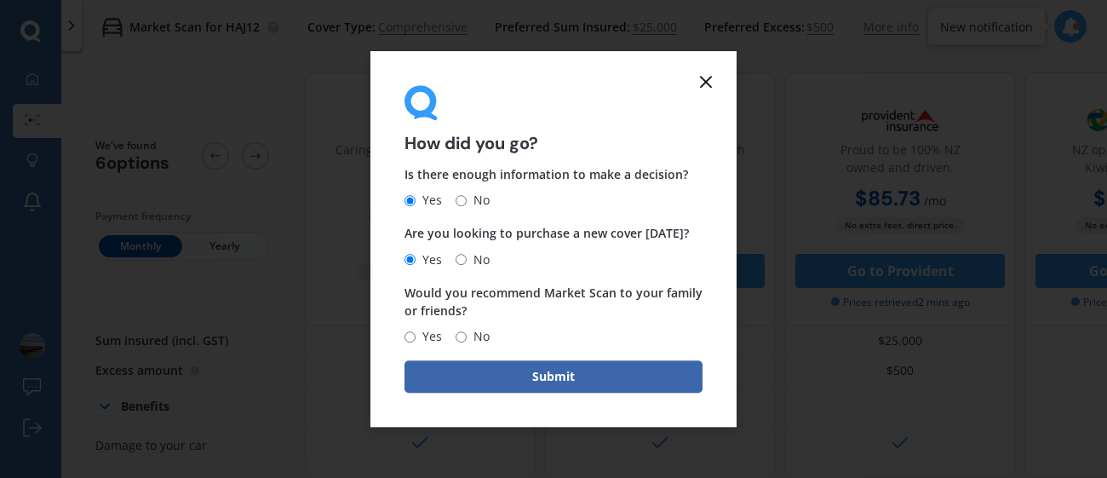
click at [410, 257] on input "Yes" at bounding box center [410, 259] width 11 height 11
click at [411, 336] on input "Yes" at bounding box center [410, 336] width 11 height 11
radio input "true"
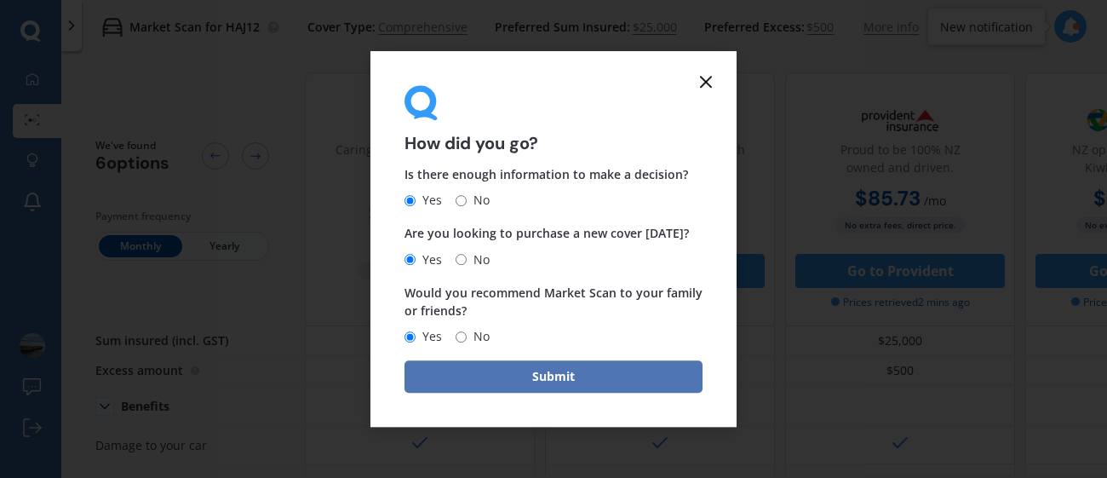
click at [484, 373] on button "Submit" at bounding box center [554, 376] width 298 height 32
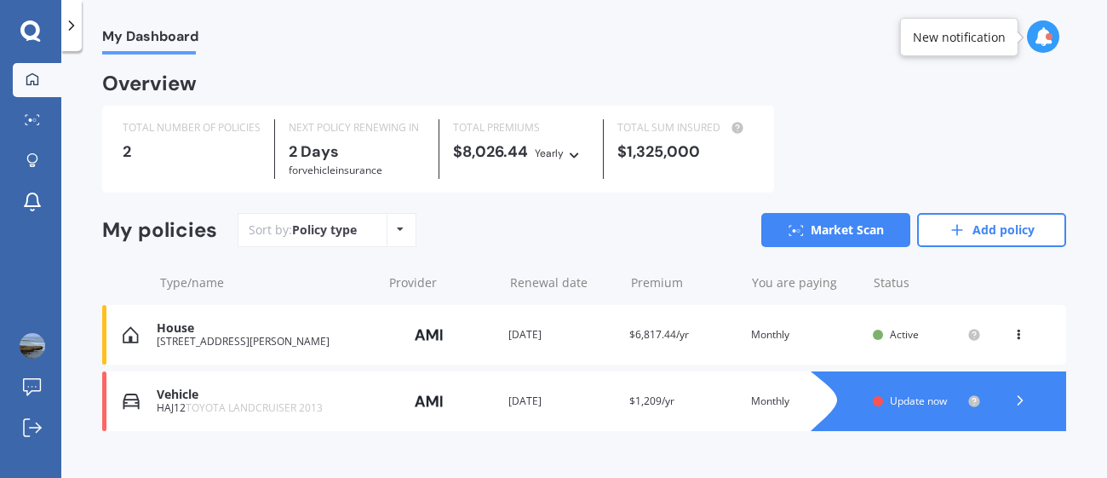
click at [917, 399] on span "Update now" at bounding box center [918, 401] width 57 height 14
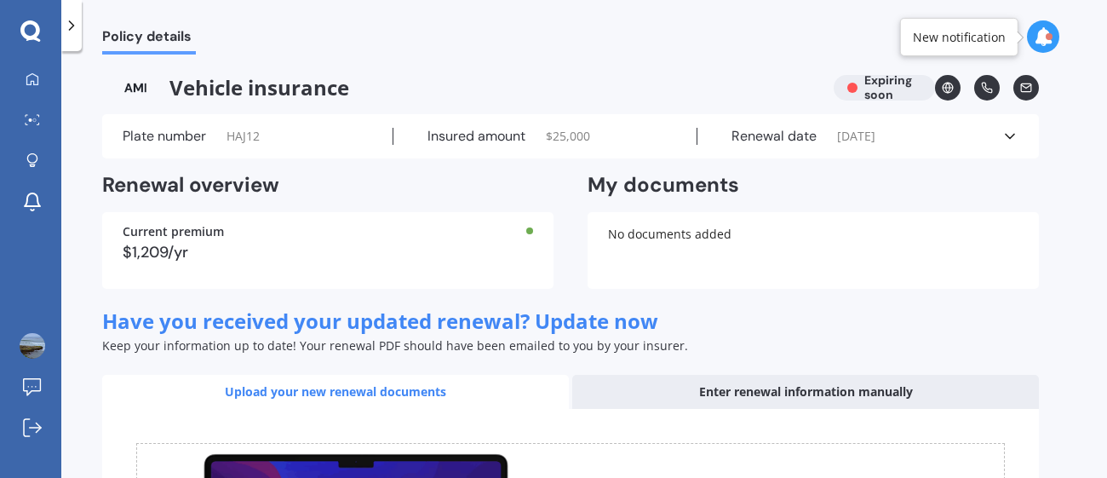
click at [653, 234] on div "No documents added" at bounding box center [813, 250] width 451 height 77
click at [26, 89] on link "My Dashboard" at bounding box center [37, 80] width 49 height 34
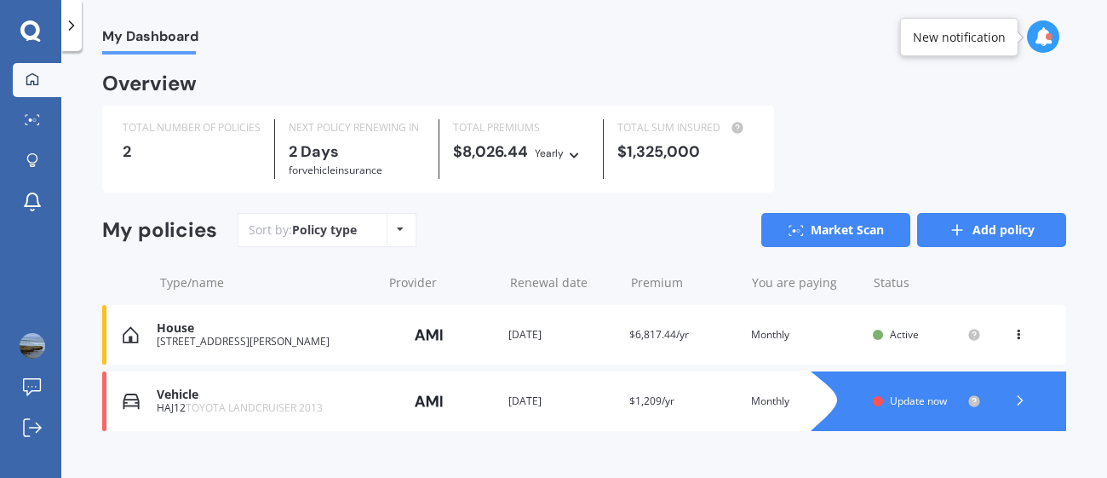
click at [986, 233] on link "Add policy" at bounding box center [991, 230] width 149 height 34
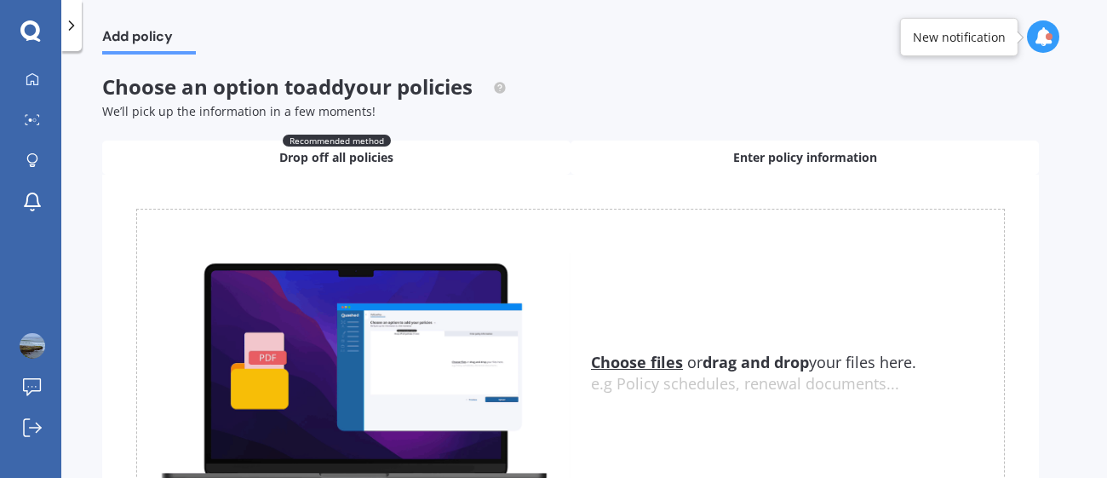
click at [855, 164] on span "Enter policy information" at bounding box center [805, 157] width 144 height 17
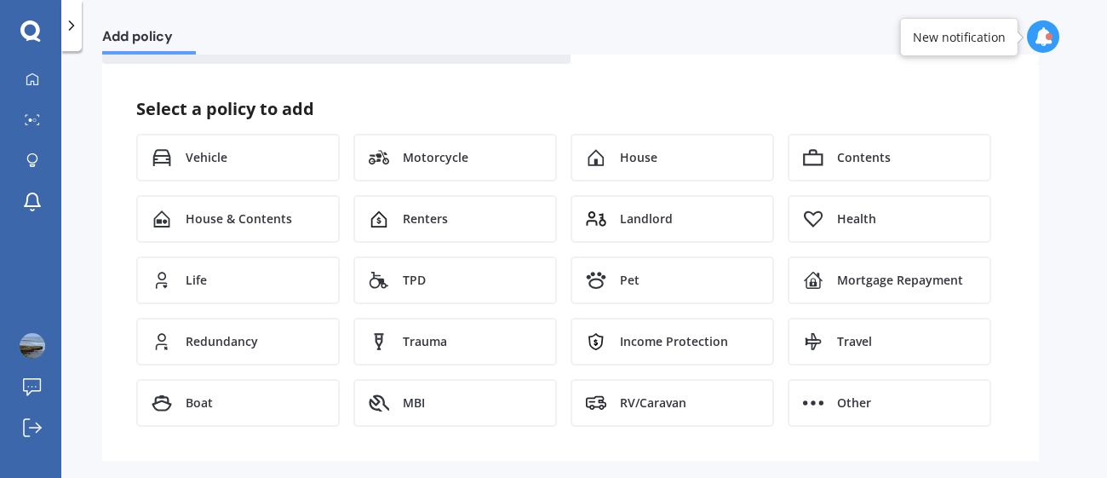
scroll to position [122, 0]
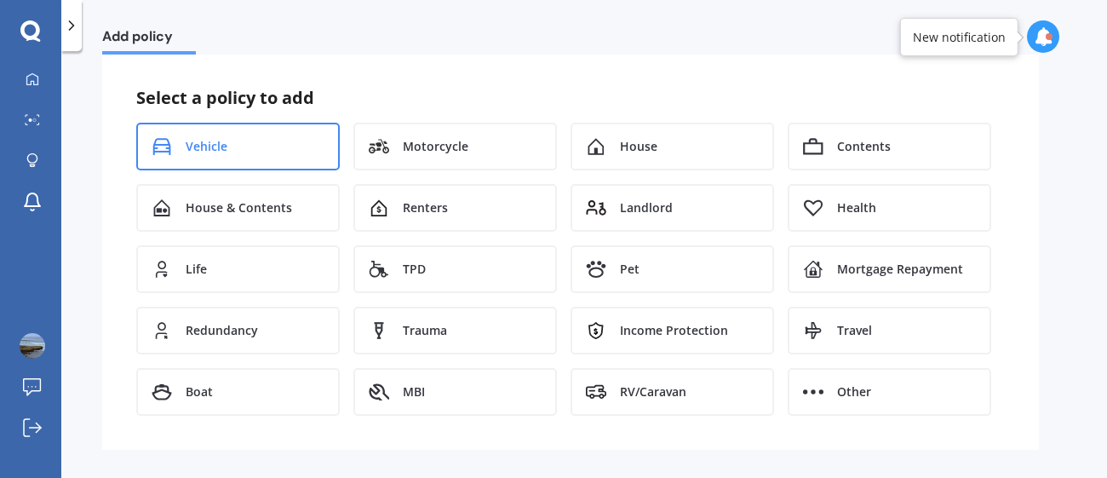
click at [198, 156] on div "Vehicle" at bounding box center [238, 147] width 204 height 48
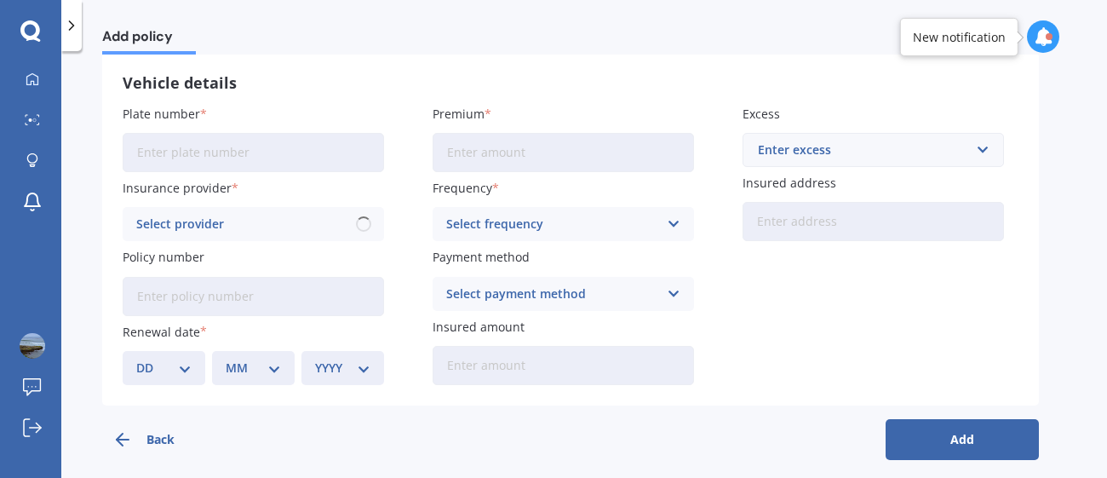
scroll to position [88, 0]
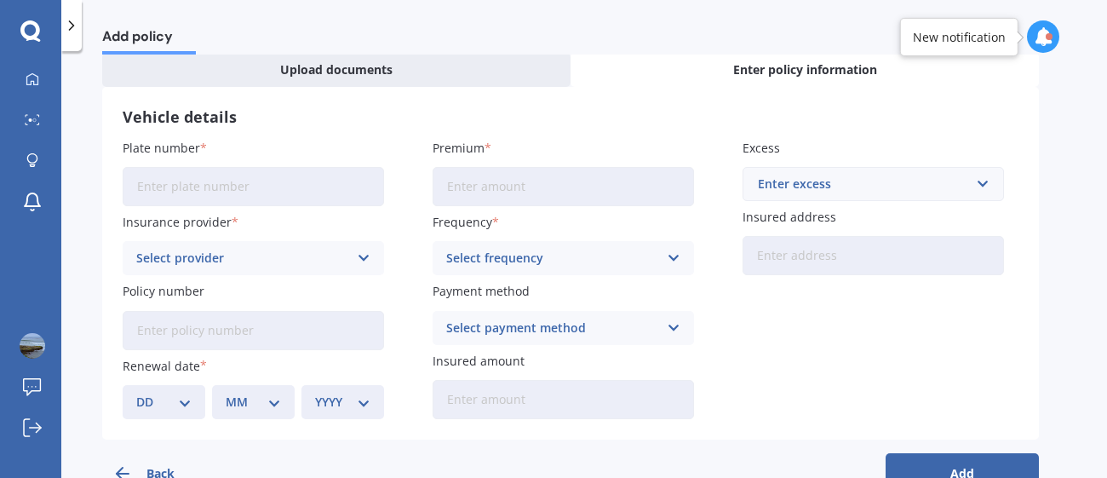
click at [163, 189] on input "Plate number" at bounding box center [254, 186] width 262 height 39
type input "QDF43"
click at [313, 272] on div "Select provider AA AMI AMP ANZ ASB Aioi Nissay Dowa Ando Assurant Autosure BNZ …" at bounding box center [254, 258] width 262 height 34
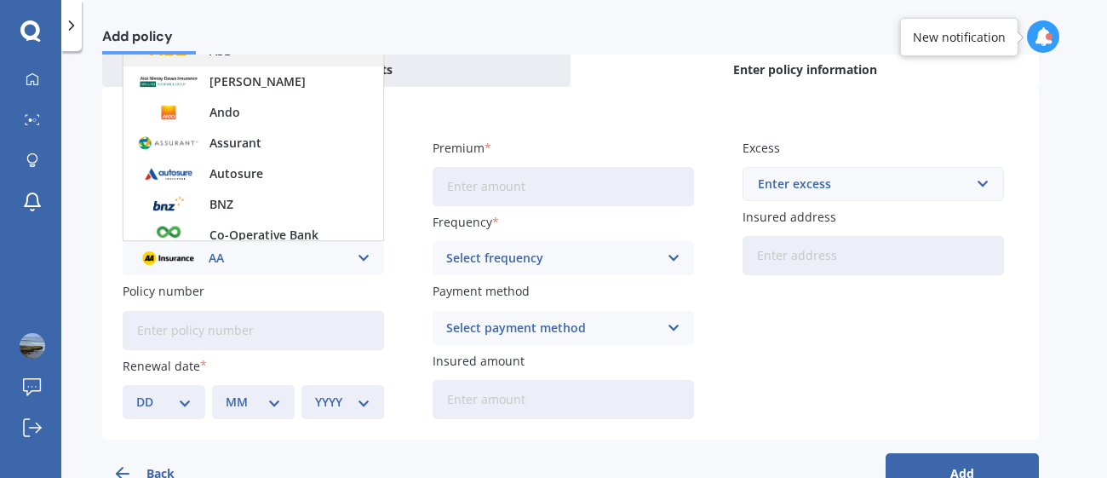
scroll to position [0, 0]
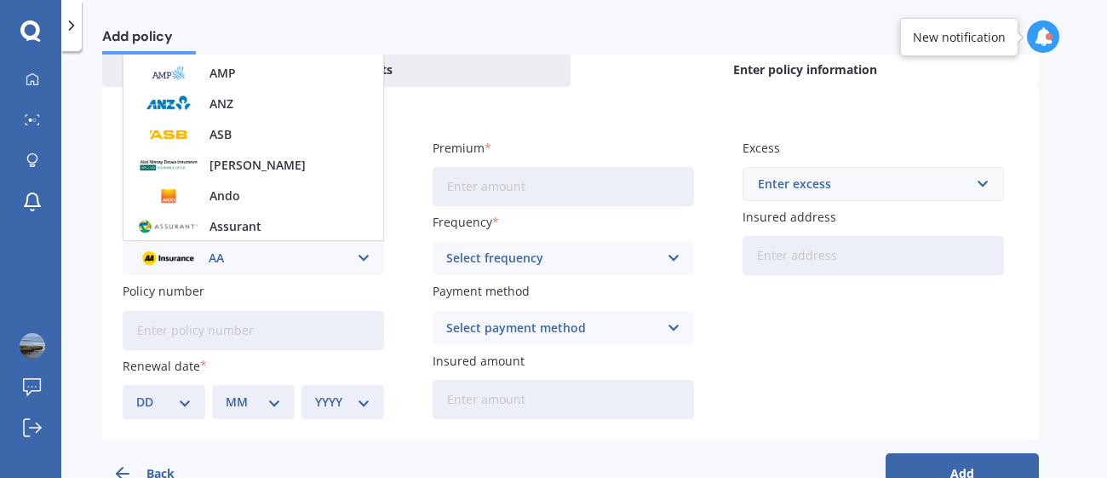
click at [342, 261] on div "AA" at bounding box center [242, 258] width 212 height 19
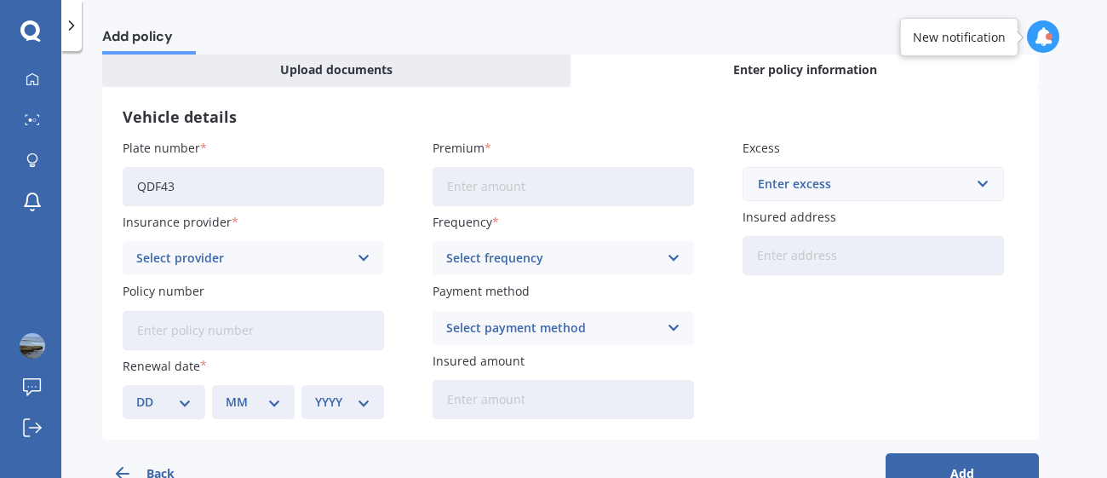
click at [342, 261] on div "Select provider" at bounding box center [242, 258] width 212 height 19
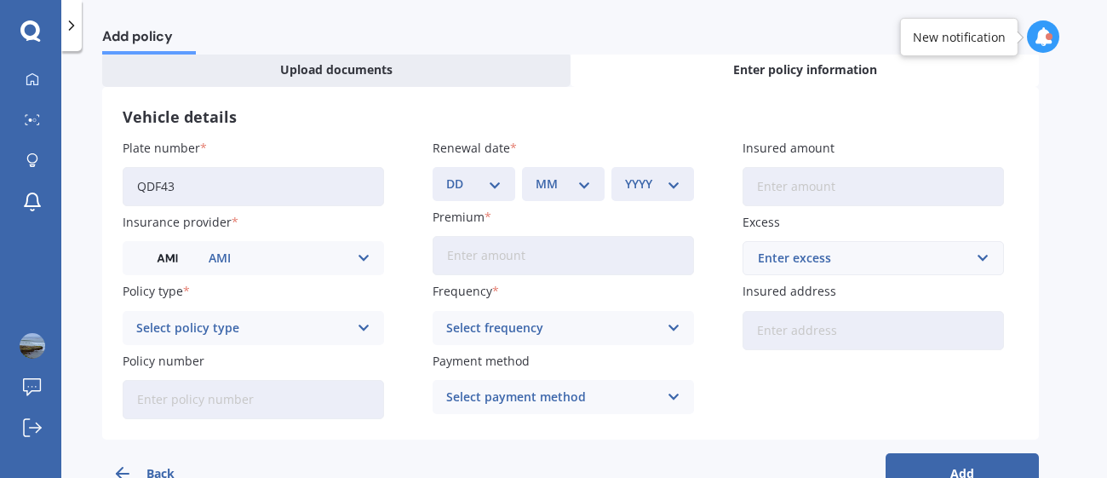
click at [255, 337] on div "Select policy type Third Party Third Party, Fire & Theft Comprehensive" at bounding box center [254, 328] width 262 height 34
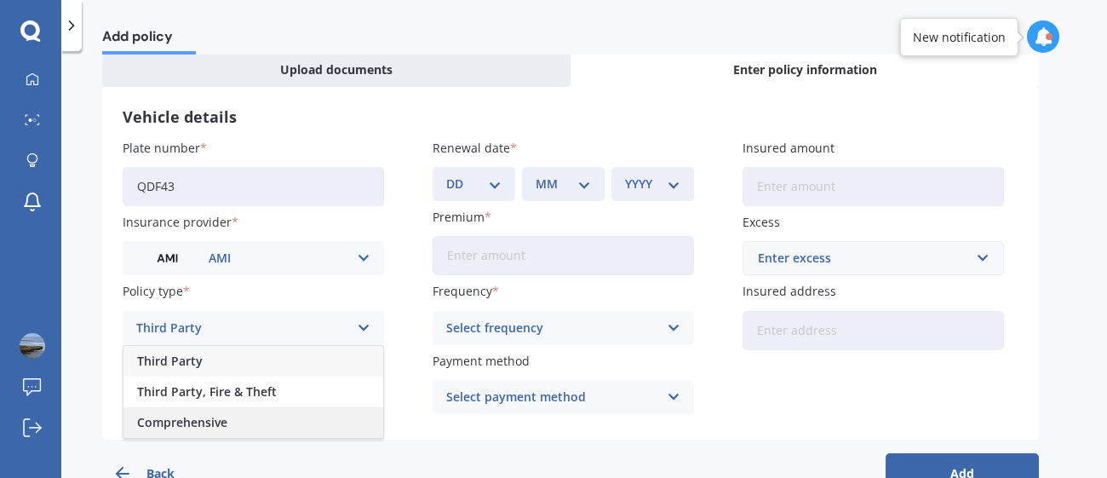
click at [177, 417] on span "Comprehensive" at bounding box center [182, 423] width 90 height 12
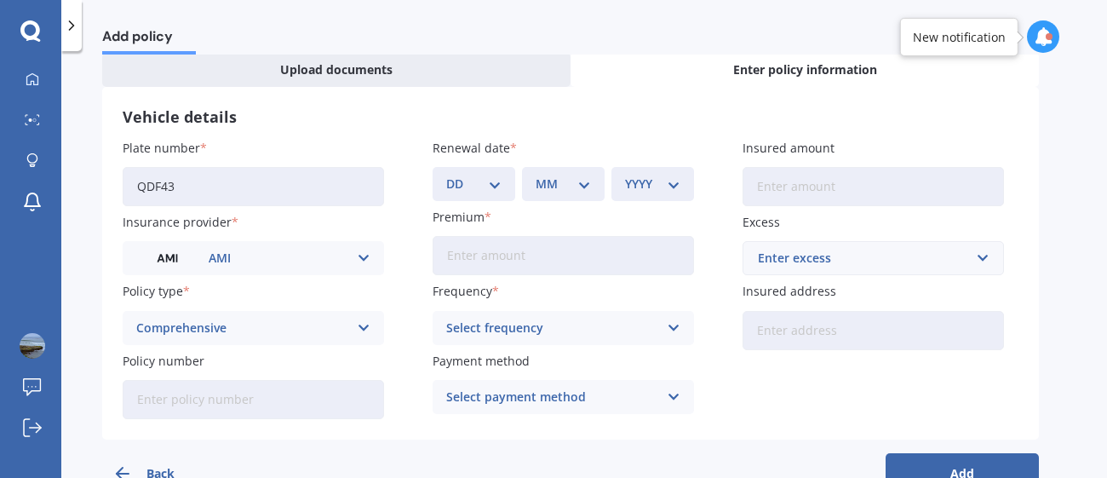
click at [199, 400] on input "Policy number" at bounding box center [254, 399] width 262 height 39
click at [497, 180] on select "DD 01 02 03 04 05 06 07 08 09 10 11 12 13 14 15 16 17 18 19 20 21 22 23 24 25 2…" at bounding box center [473, 184] width 55 height 19
select select "02"
click at [446, 175] on select "DD 01 02 03 04 05 06 07 08 09 10 11 12 13 14 15 16 17 18 19 20 21 22 23 24 25 2…" at bounding box center [473, 184] width 55 height 19
click at [555, 187] on select "MM 01 02 03 04 05 06 07 08 09 10 11 12" at bounding box center [563, 184] width 55 height 19
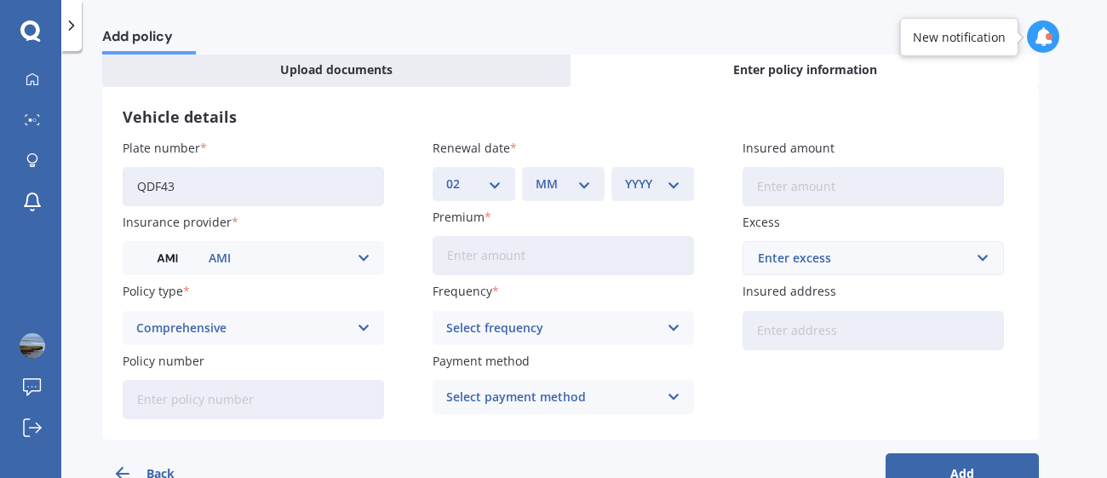
select select "09"
click at [536, 175] on select "MM 01 02 03 04 05 06 07 08 09 10 11 12" at bounding box center [563, 184] width 55 height 19
click at [671, 190] on select "YYYY 2027 2026 2025 2024 2023 2022 2021 2020 2019 2018 2017 2016 2015 2014 2013…" at bounding box center [652, 184] width 55 height 19
select select "2025"
click at [625, 175] on select "YYYY 2027 2026 2025 2024 2023 2022 2021 2020 2019 2018 2017 2016 2015 2014 2013…" at bounding box center [652, 184] width 55 height 19
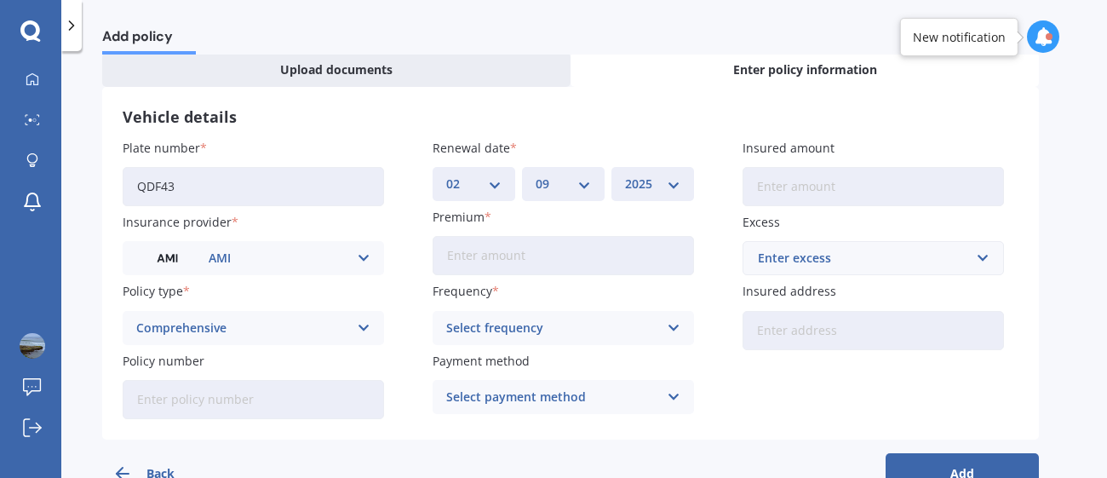
click at [569, 256] on input "Premium" at bounding box center [564, 255] width 262 height 39
type input "$89.02"
click at [860, 269] on input "text" at bounding box center [868, 258] width 246 height 32
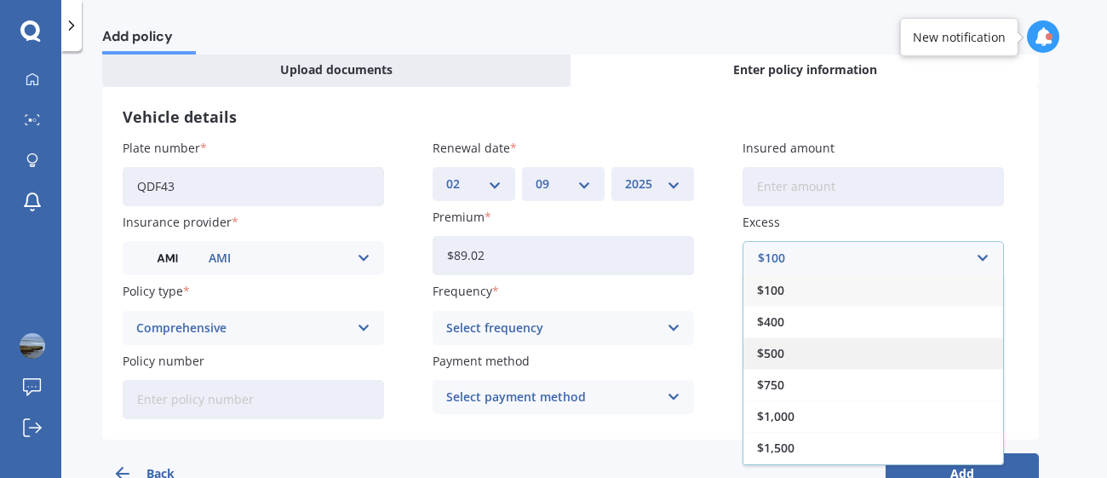
click at [794, 348] on div "$500" at bounding box center [874, 353] width 260 height 32
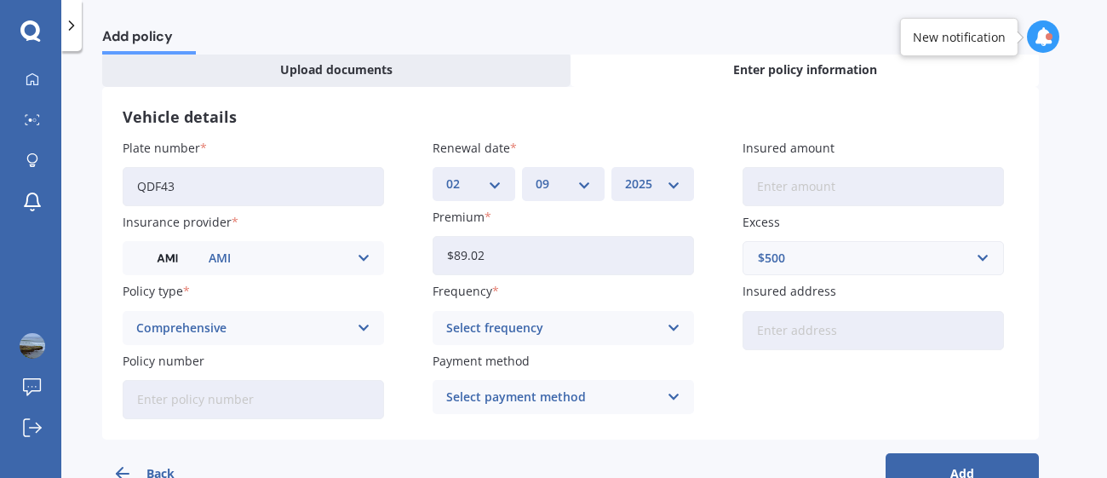
click at [824, 340] on input "Insured address" at bounding box center [874, 330] width 262 height 39
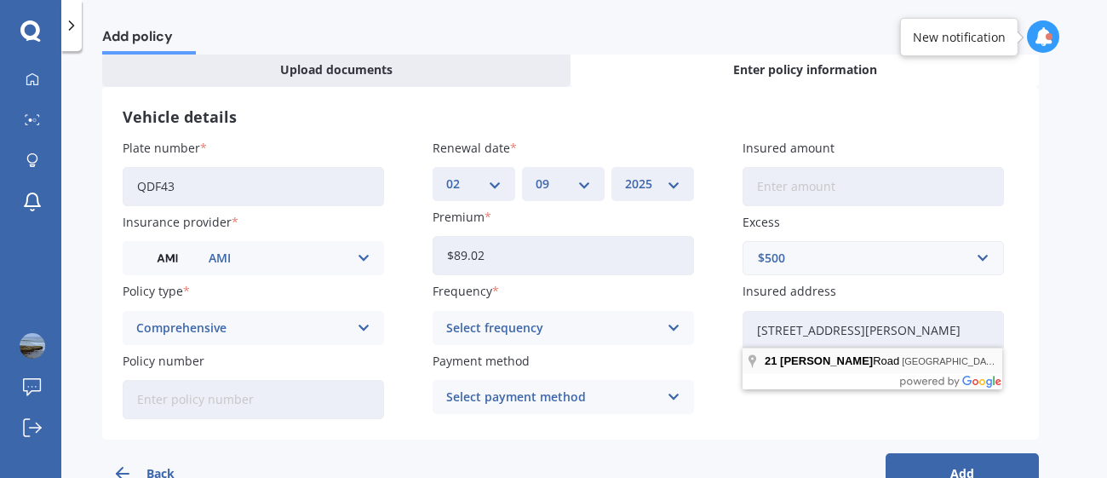
type input "[STREET_ADDRESS][PERSON_NAME]"
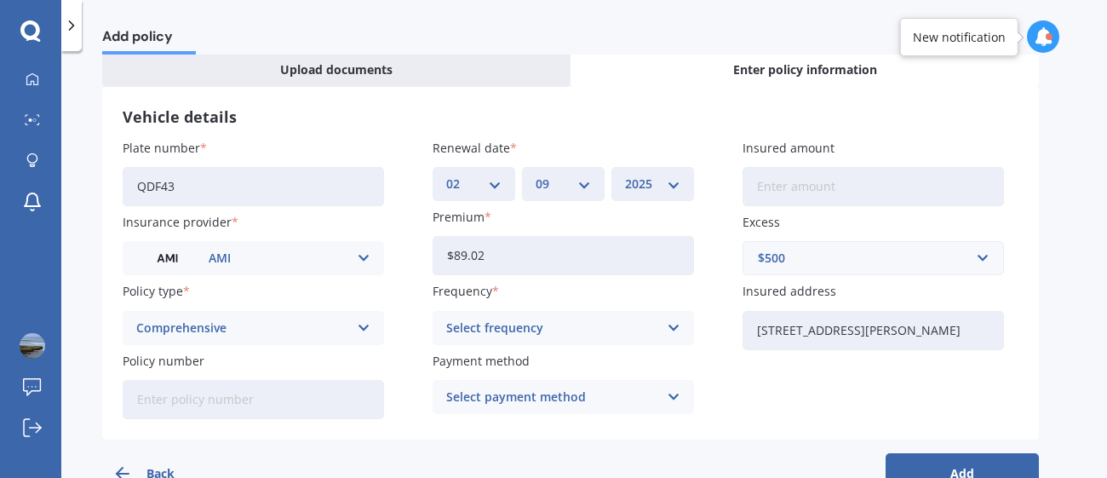
click at [630, 321] on div "Select frequency" at bounding box center [552, 328] width 212 height 19
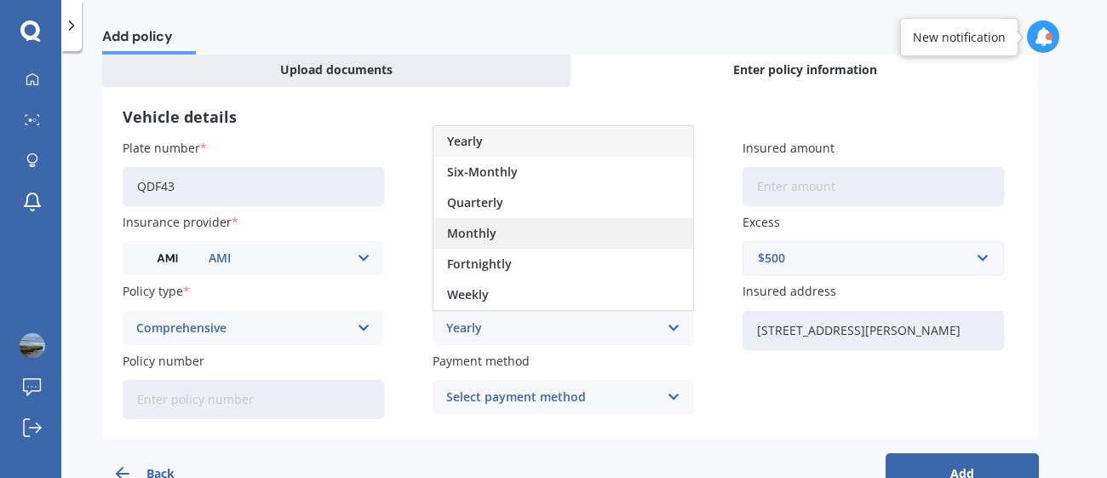
click at [531, 222] on div "Monthly" at bounding box center [564, 233] width 260 height 31
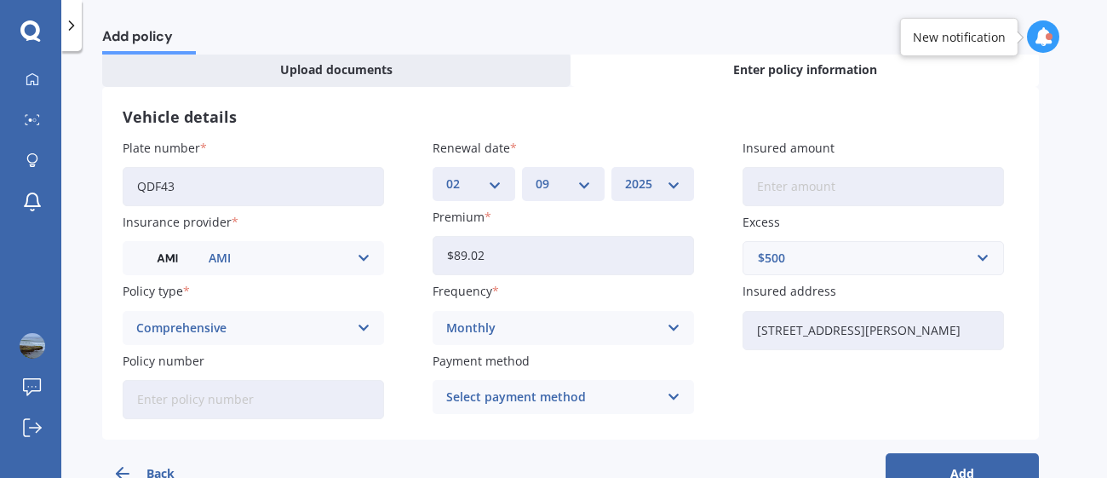
click at [483, 399] on div "Select payment method" at bounding box center [552, 397] width 212 height 19
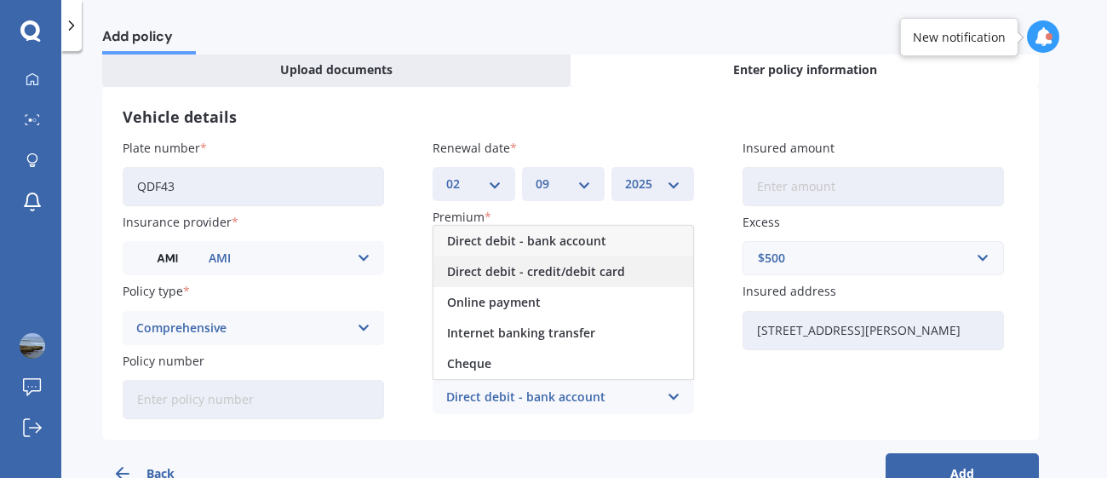
click at [544, 268] on span "Direct debit - credit/debit card" at bounding box center [536, 272] width 178 height 12
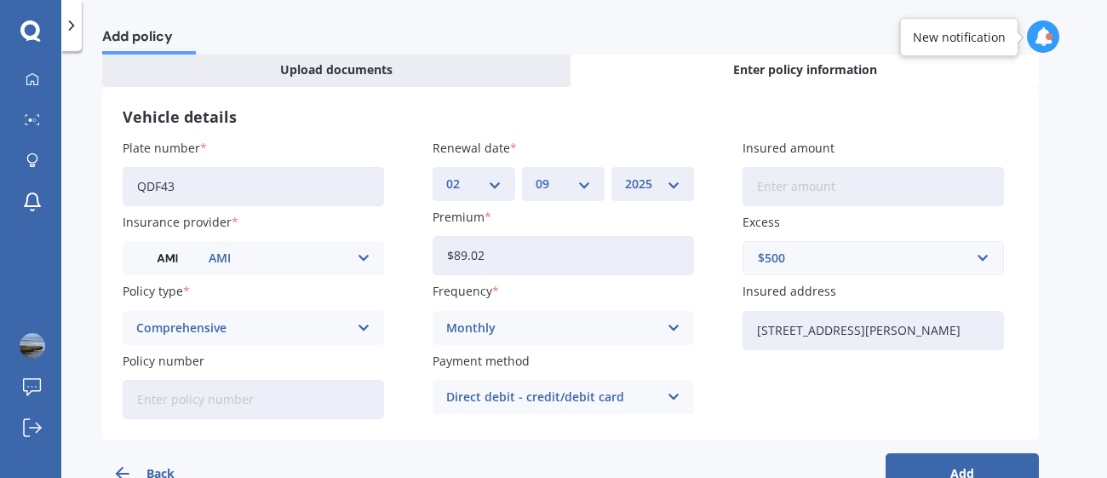
click at [288, 400] on input "Policy number" at bounding box center [254, 399] width 262 height 39
paste input "MOTA01395898"
type input "MOTA01395898"
click at [492, 441] on div "Back Add" at bounding box center [570, 467] width 937 height 55
